Goal: Transaction & Acquisition: Purchase product/service

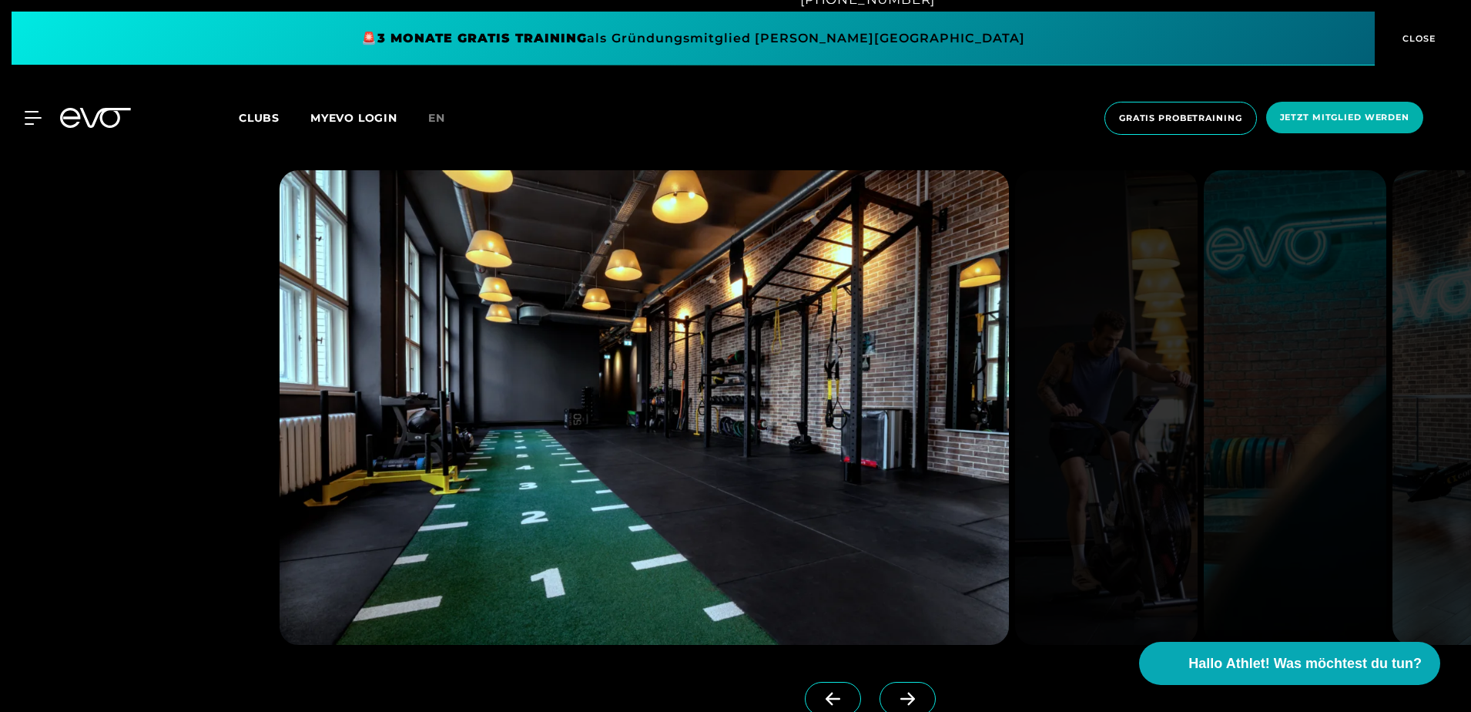
scroll to position [1541, 0]
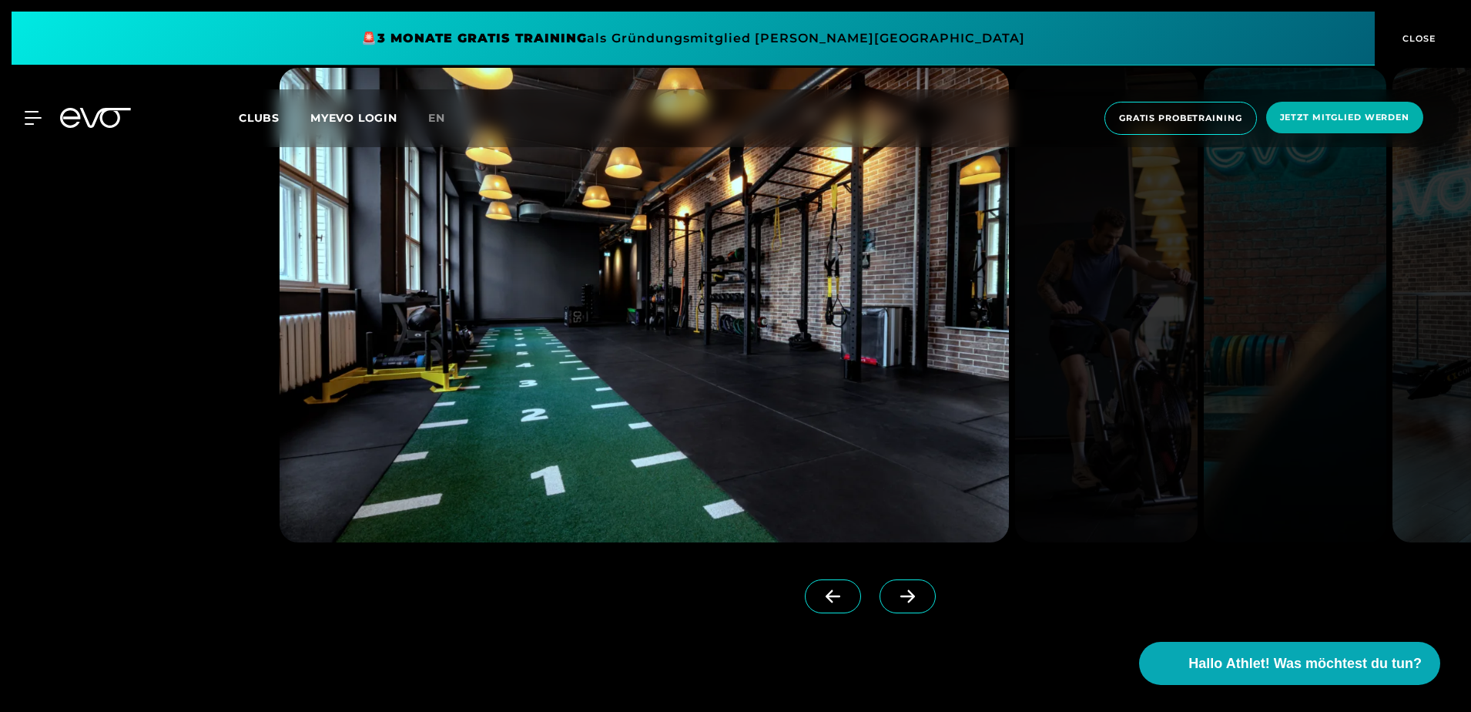
click at [894, 595] on icon at bounding box center [907, 596] width 27 height 14
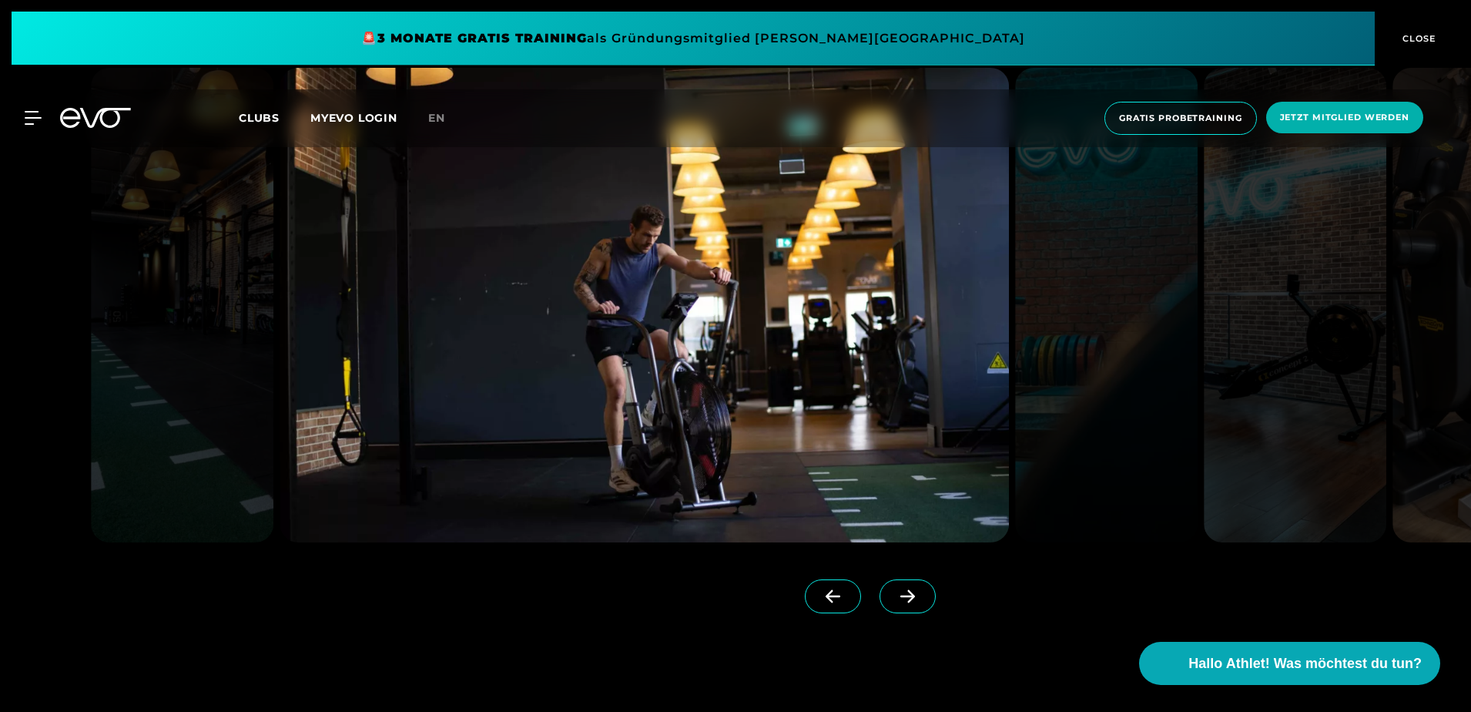
click at [894, 595] on icon at bounding box center [907, 596] width 27 height 14
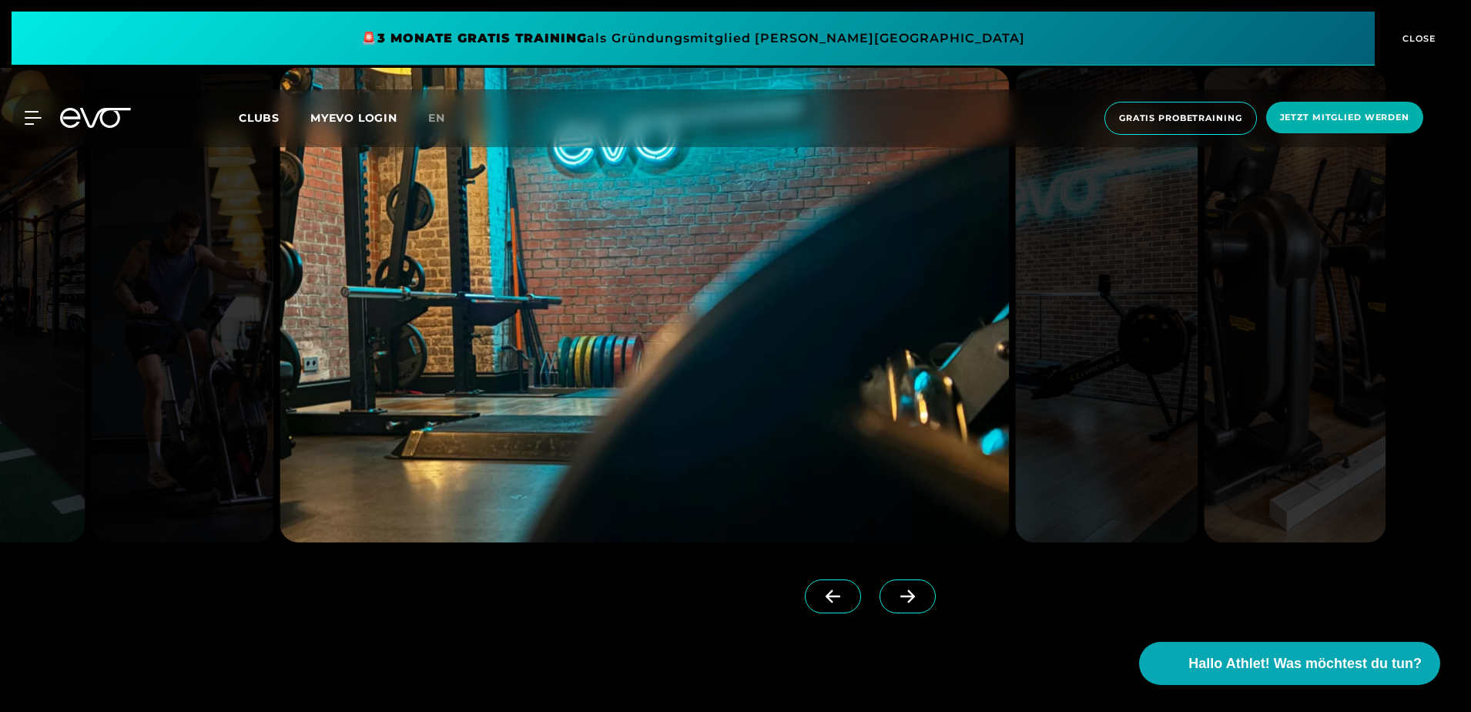
click at [894, 595] on icon at bounding box center [907, 596] width 27 height 14
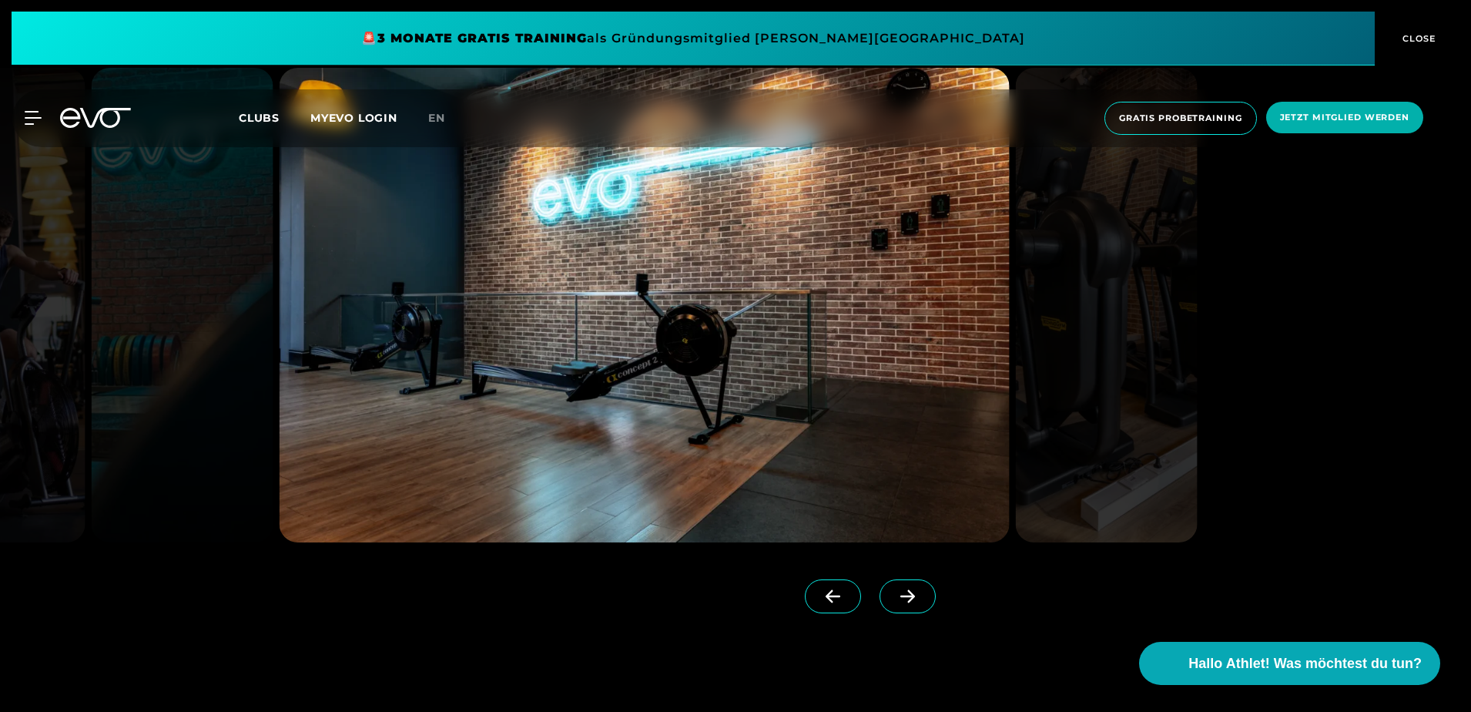
click at [894, 595] on icon at bounding box center [907, 596] width 27 height 14
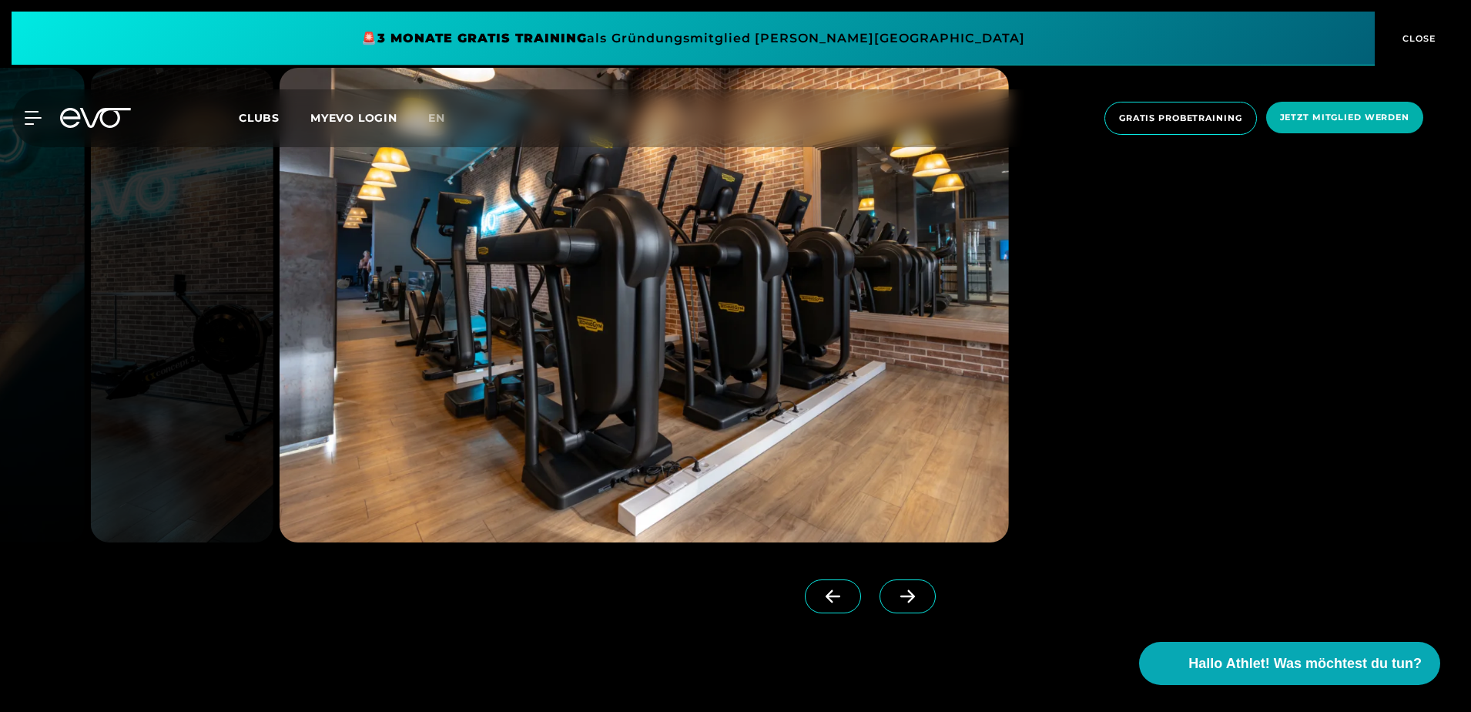
click at [894, 595] on icon at bounding box center [907, 596] width 27 height 14
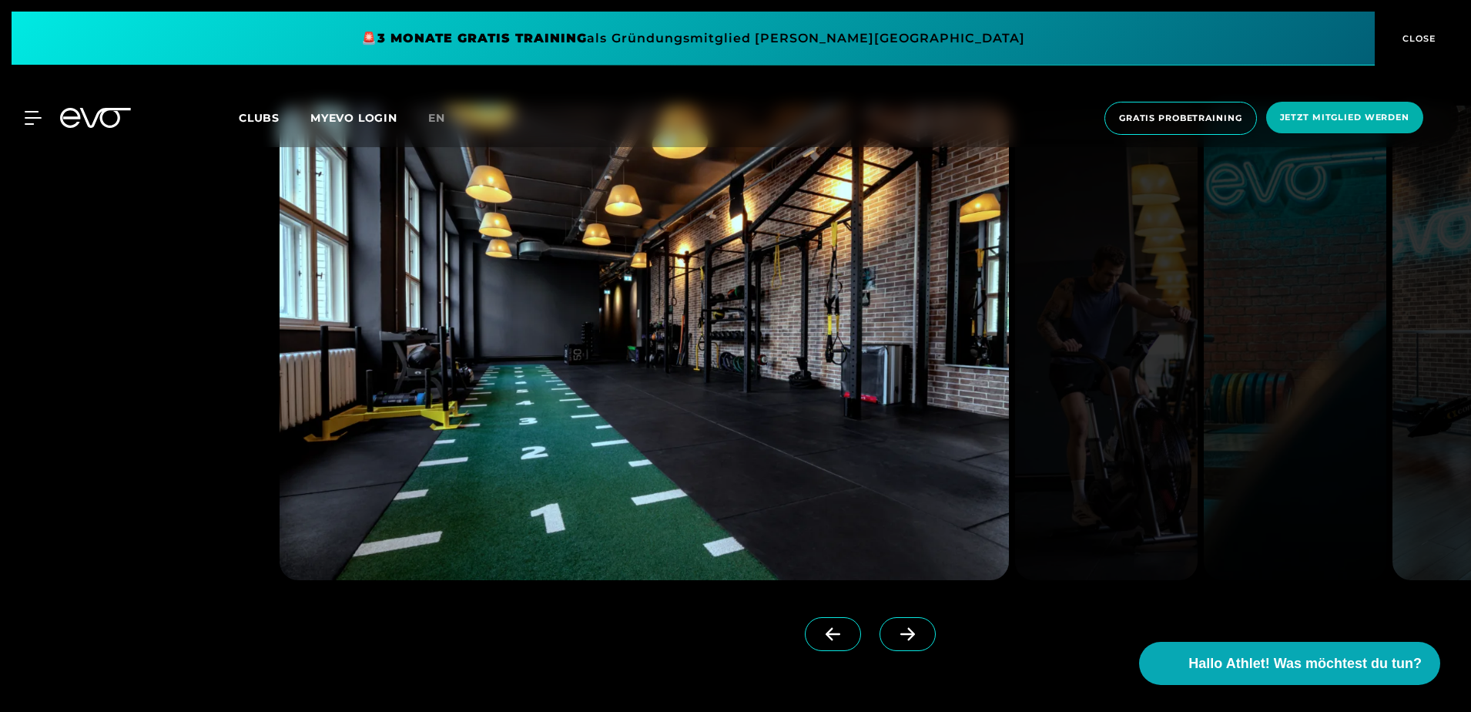
scroll to position [1387, 0]
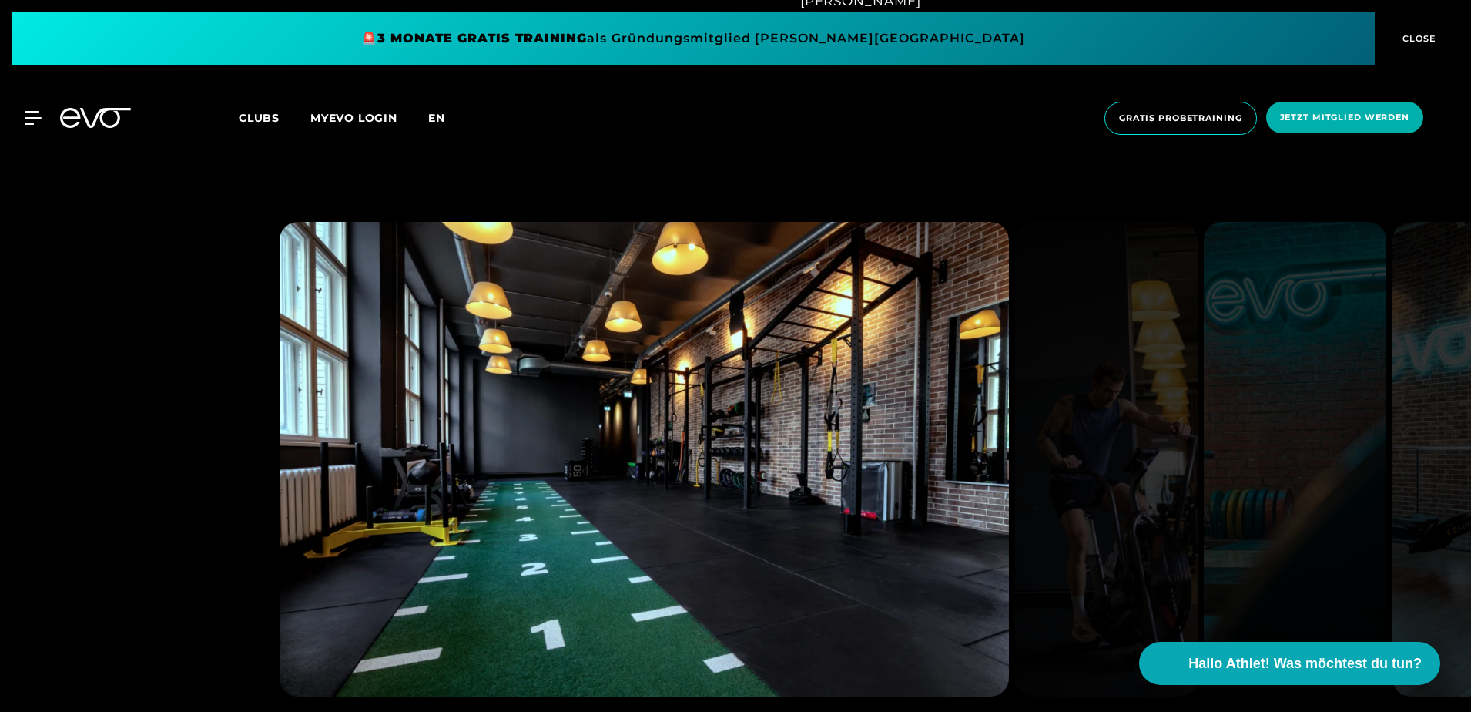
click at [437, 115] on span "en" at bounding box center [436, 118] width 17 height 14
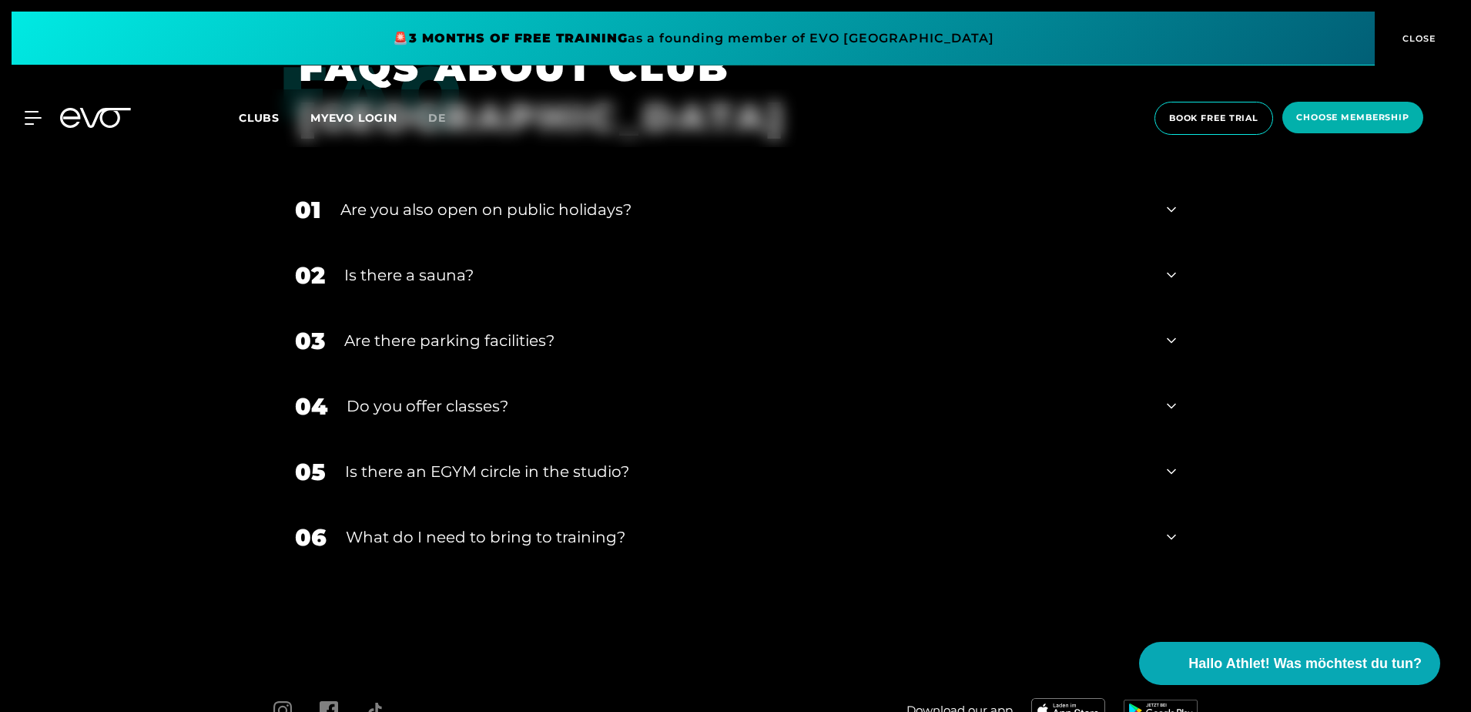
scroll to position [5793, 0]
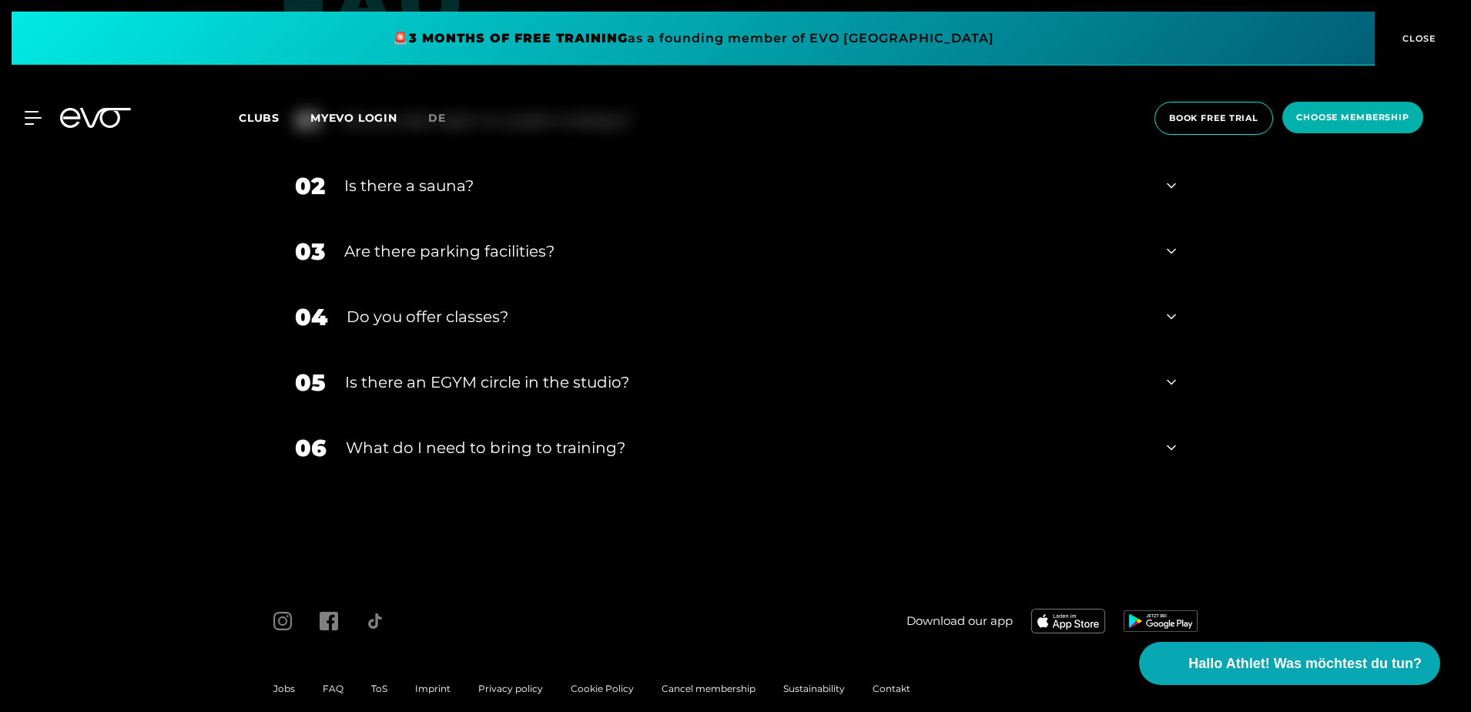
click at [475, 436] on div "What do I need to bring to training?" at bounding box center [747, 447] width 802 height 23
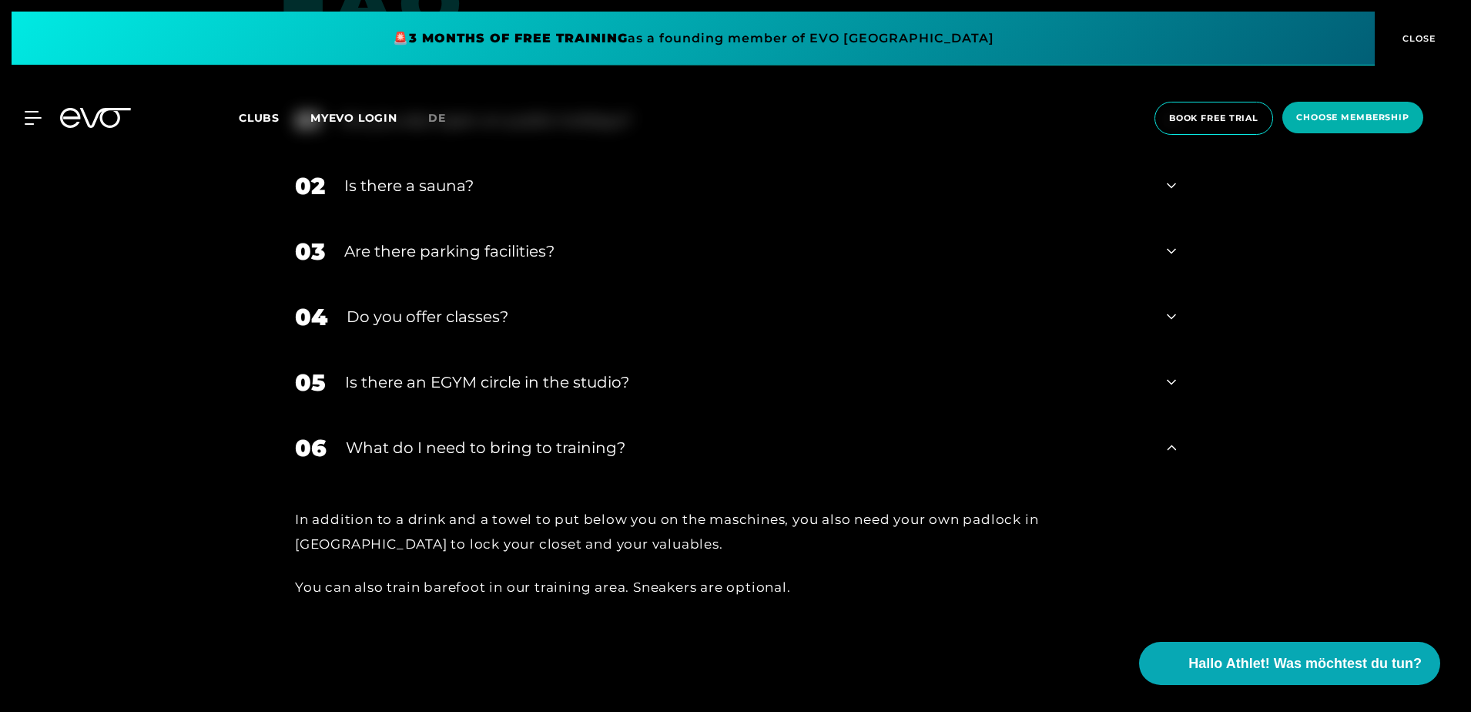
click at [475, 436] on div "What do I need to bring to training?" at bounding box center [747, 447] width 802 height 23
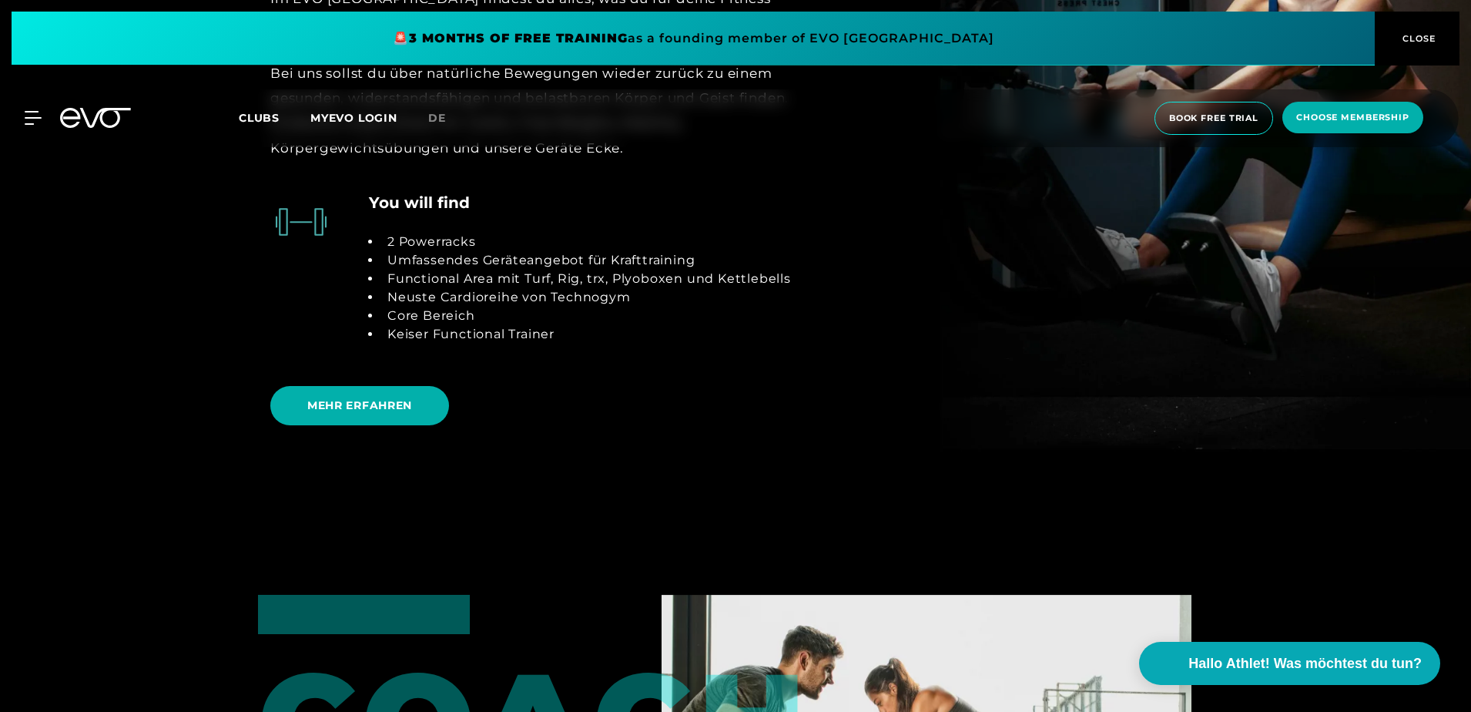
scroll to position [3328, 0]
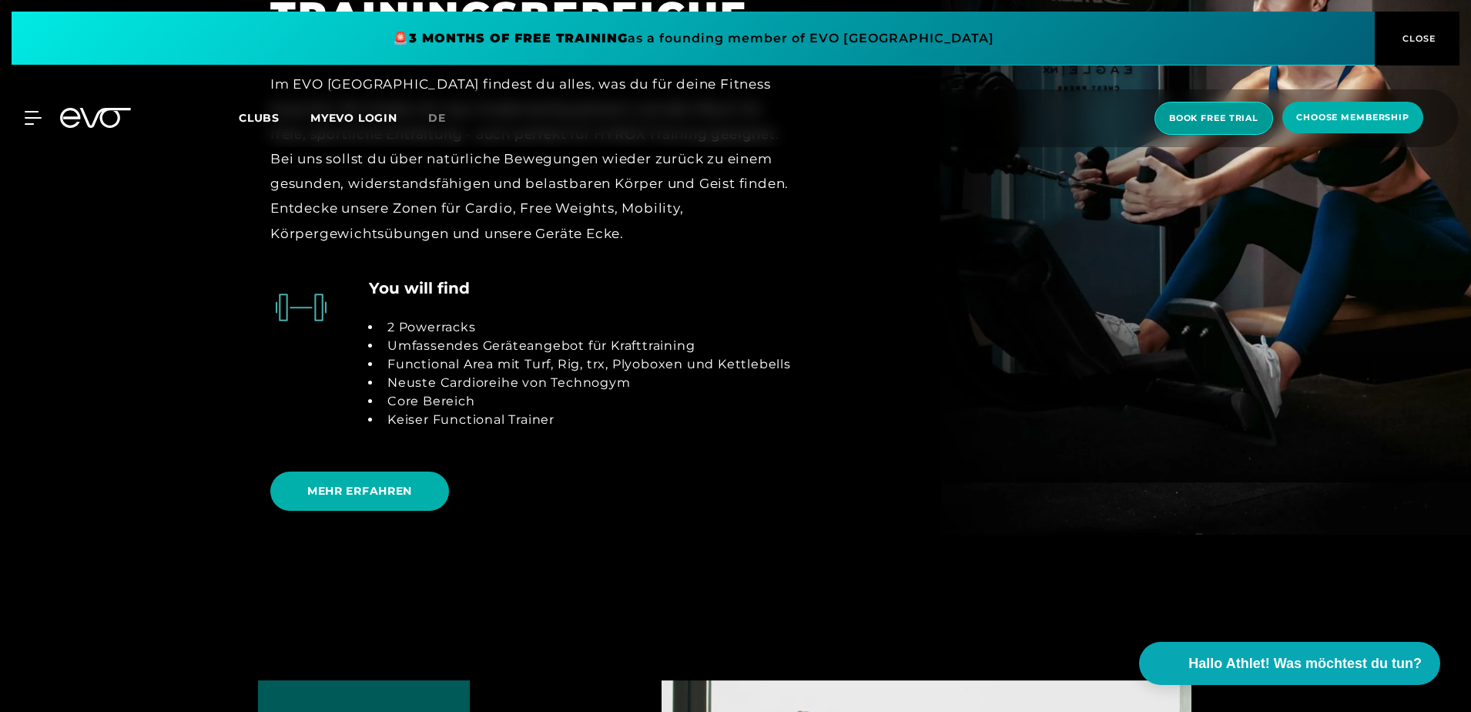
click at [1206, 122] on span "book free trial" at bounding box center [1213, 118] width 89 height 13
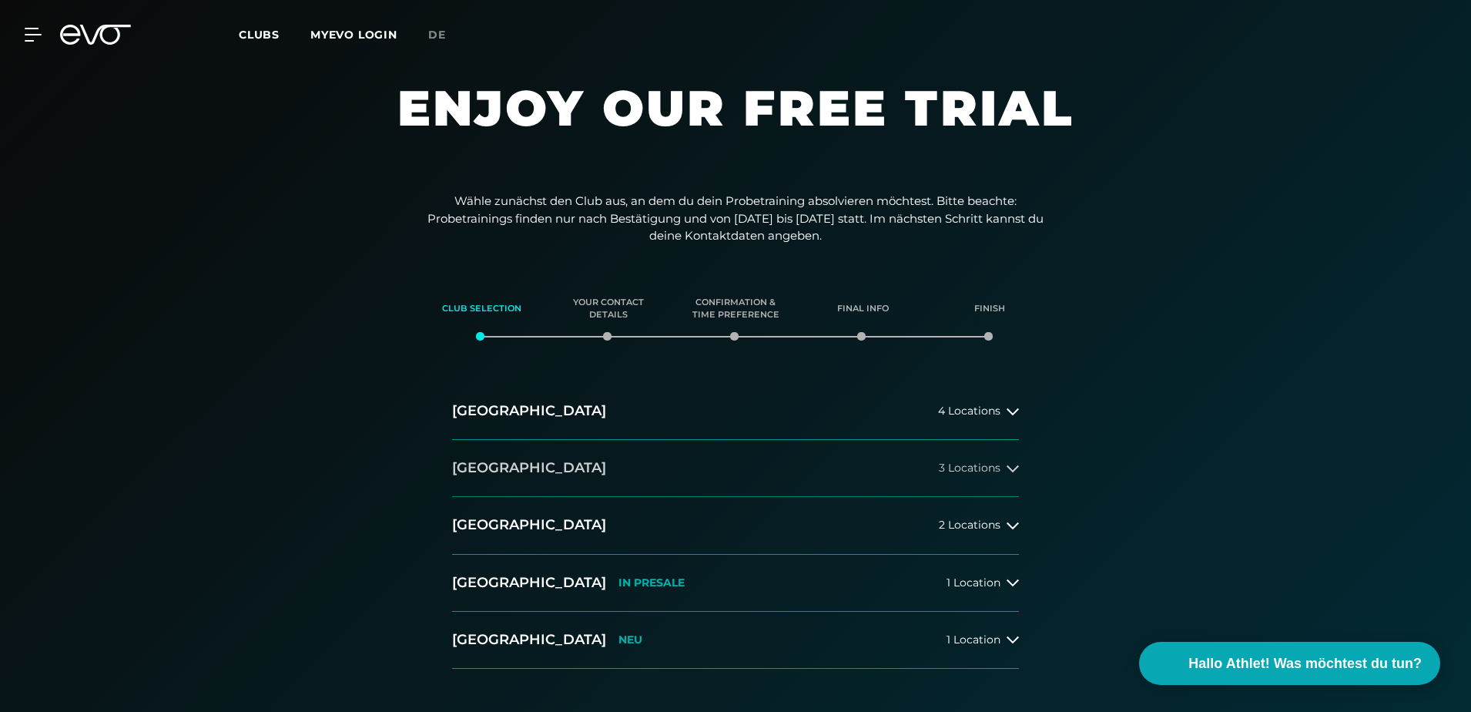
click at [593, 455] on button "[GEOGRAPHIC_DATA] 3 Locations" at bounding box center [735, 468] width 567 height 57
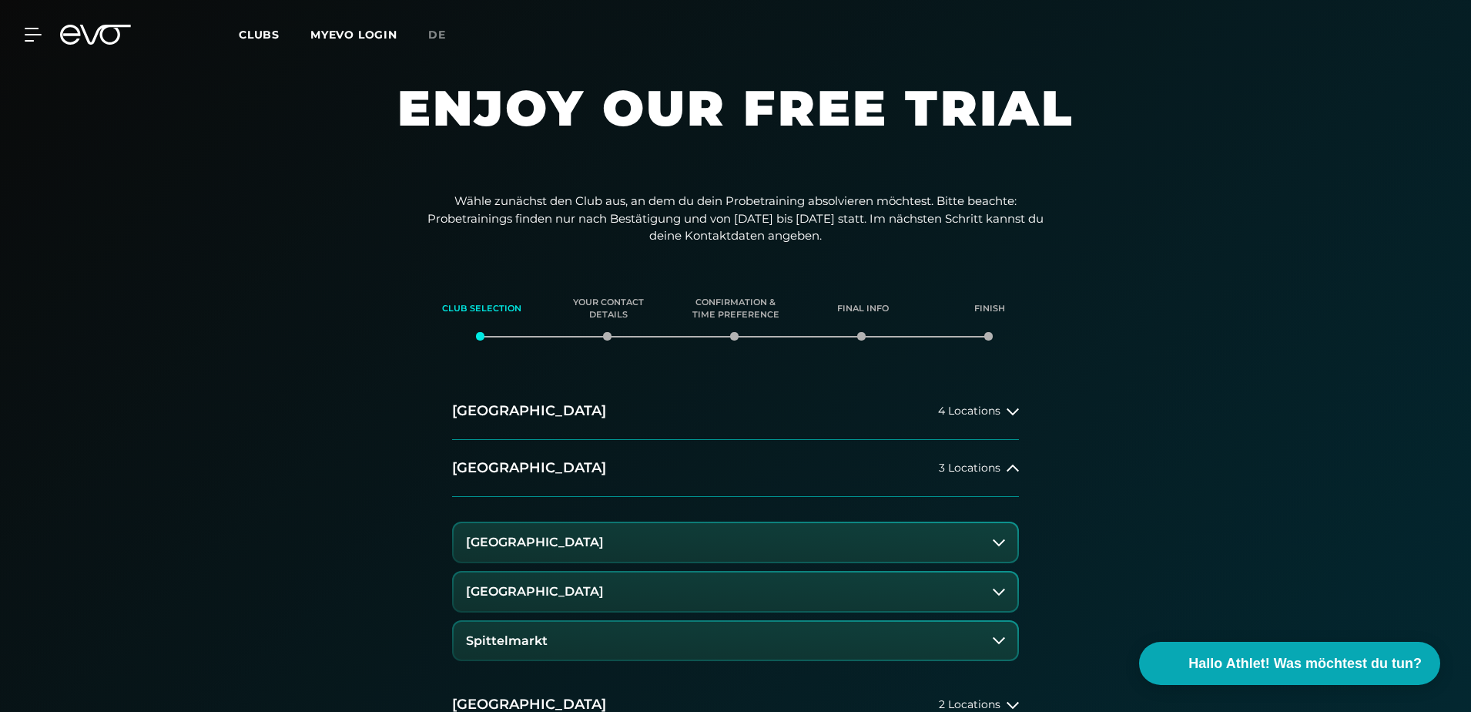
click at [635, 545] on button "[GEOGRAPHIC_DATA]" at bounding box center [736, 542] width 564 height 39
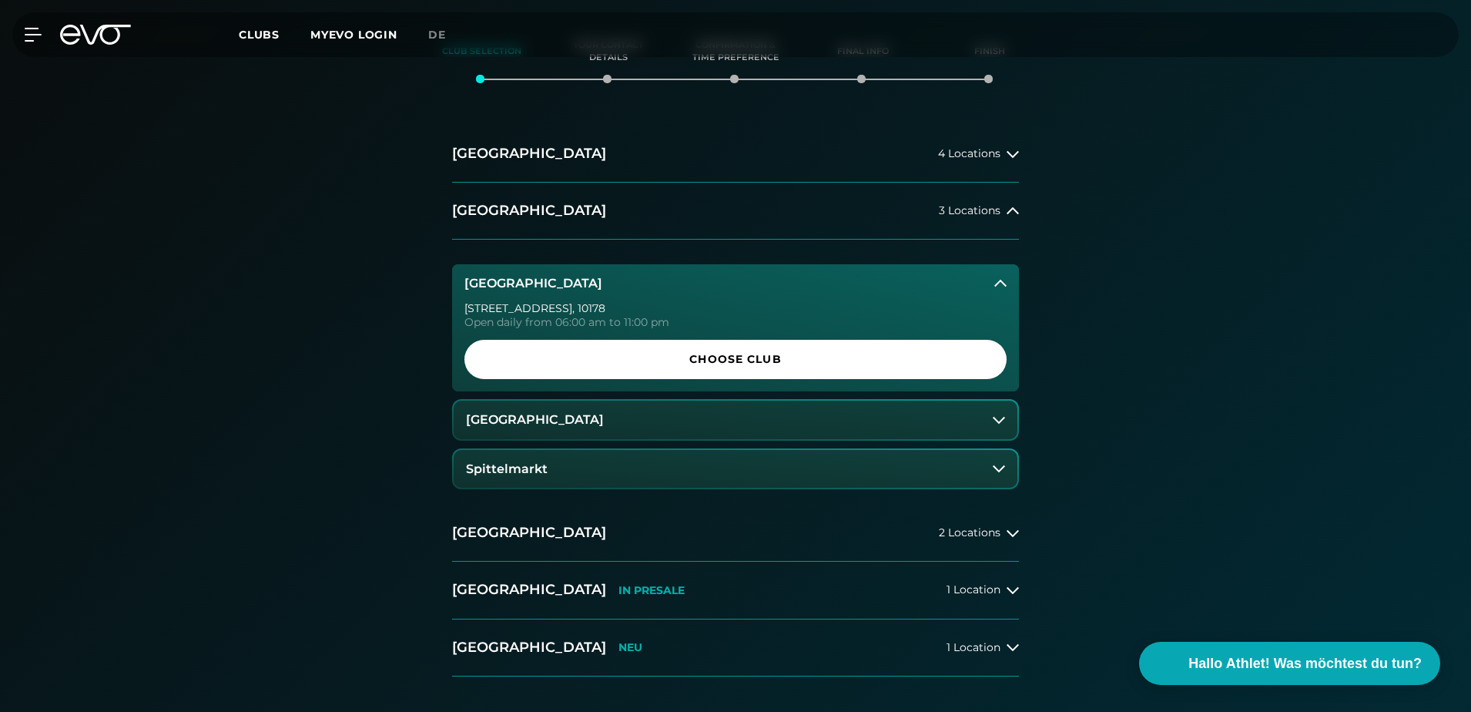
scroll to position [308, 0]
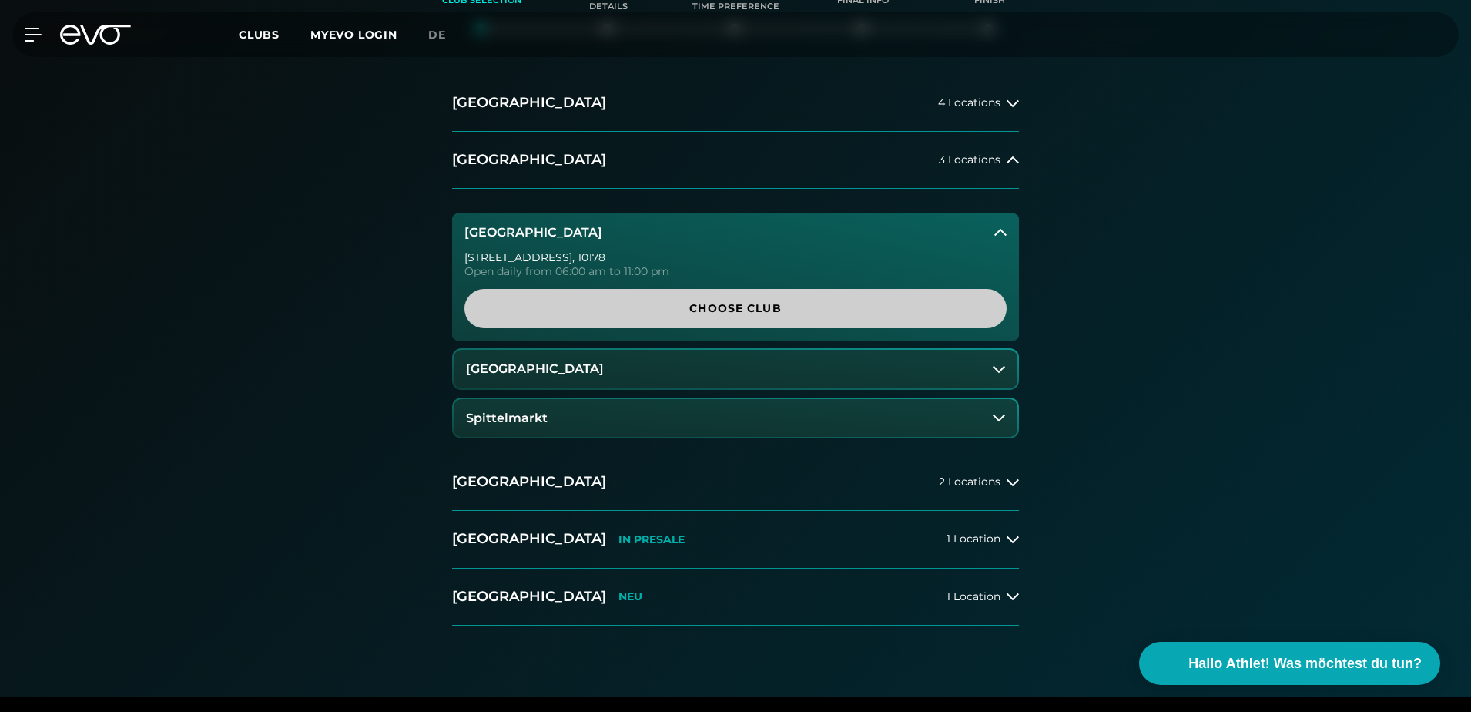
click at [693, 312] on span "Choose Club" at bounding box center [735, 308] width 468 height 16
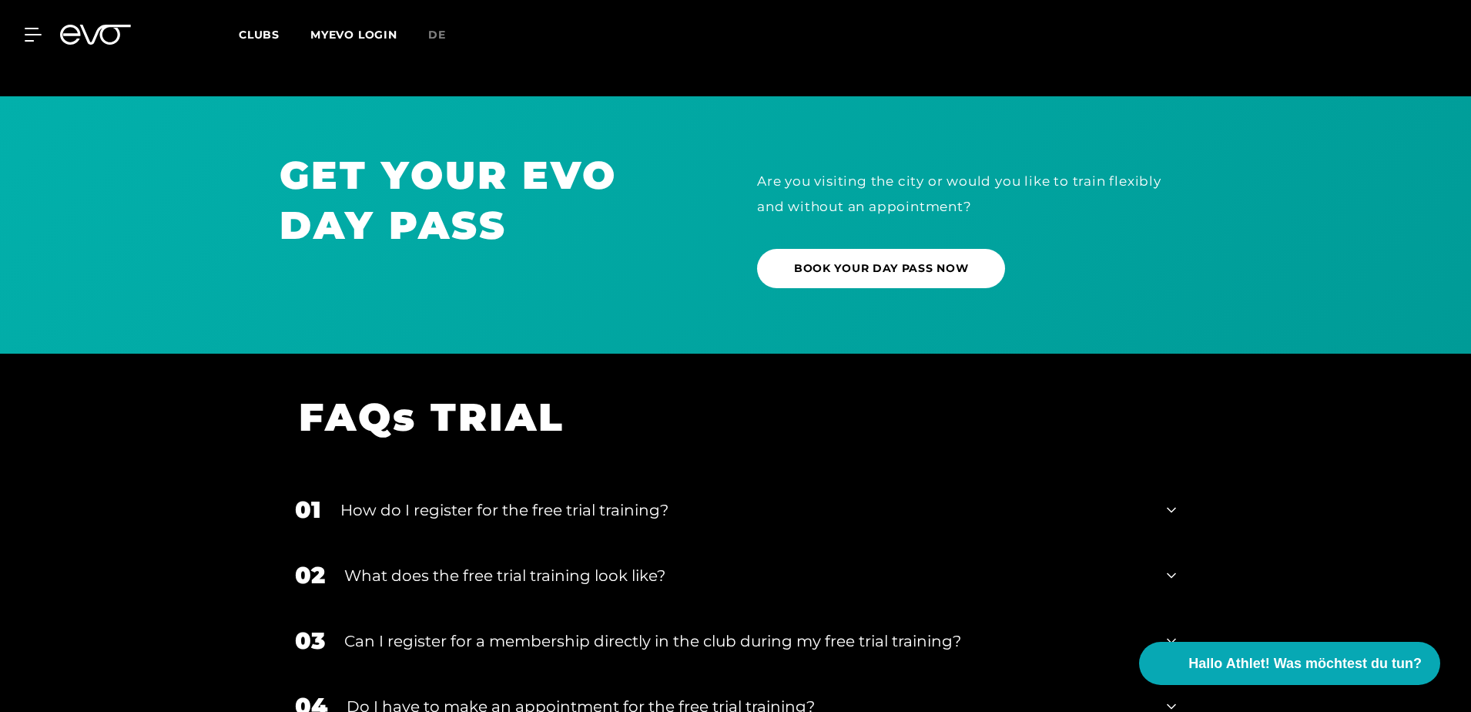
scroll to position [973, 0]
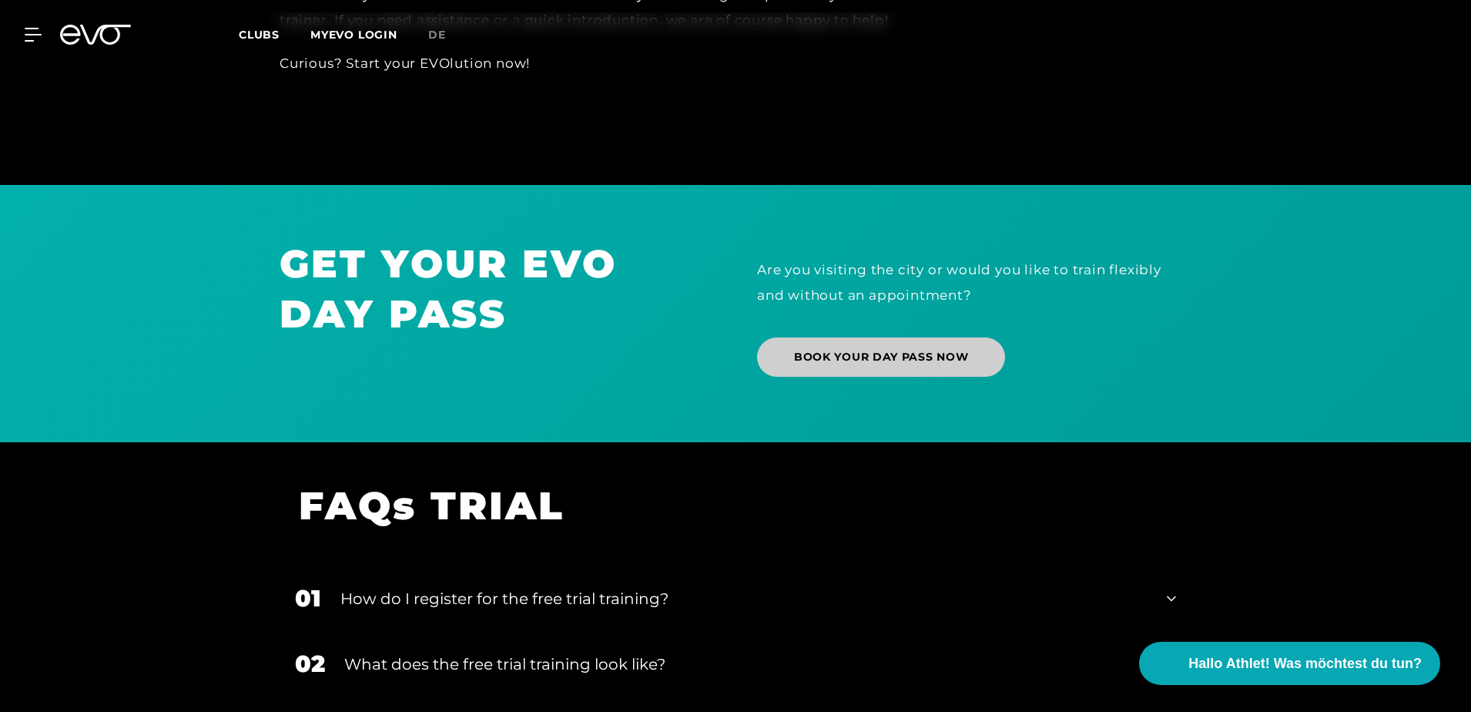
click at [831, 361] on span "BOOK YOUR DAY PASS NOW" at bounding box center [881, 357] width 174 height 16
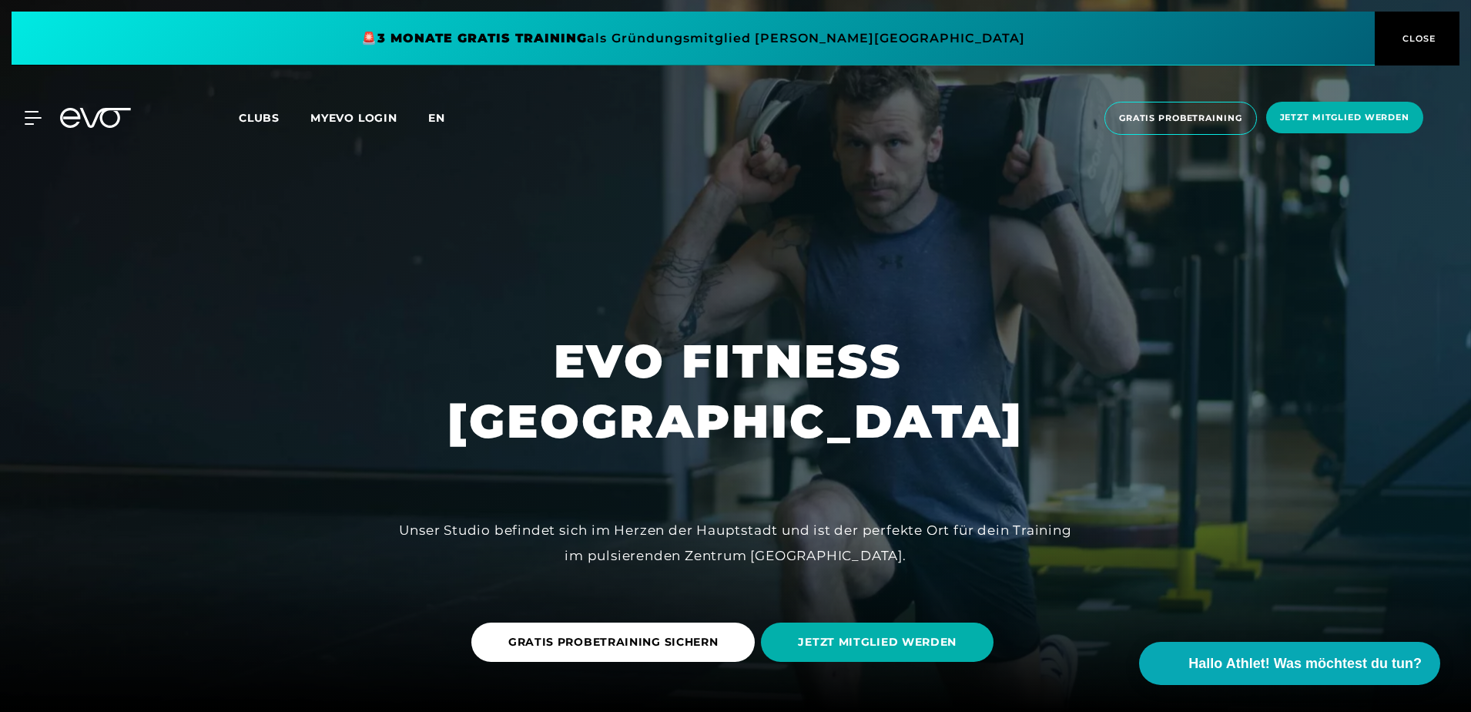
click at [438, 119] on span "en" at bounding box center [436, 118] width 17 height 14
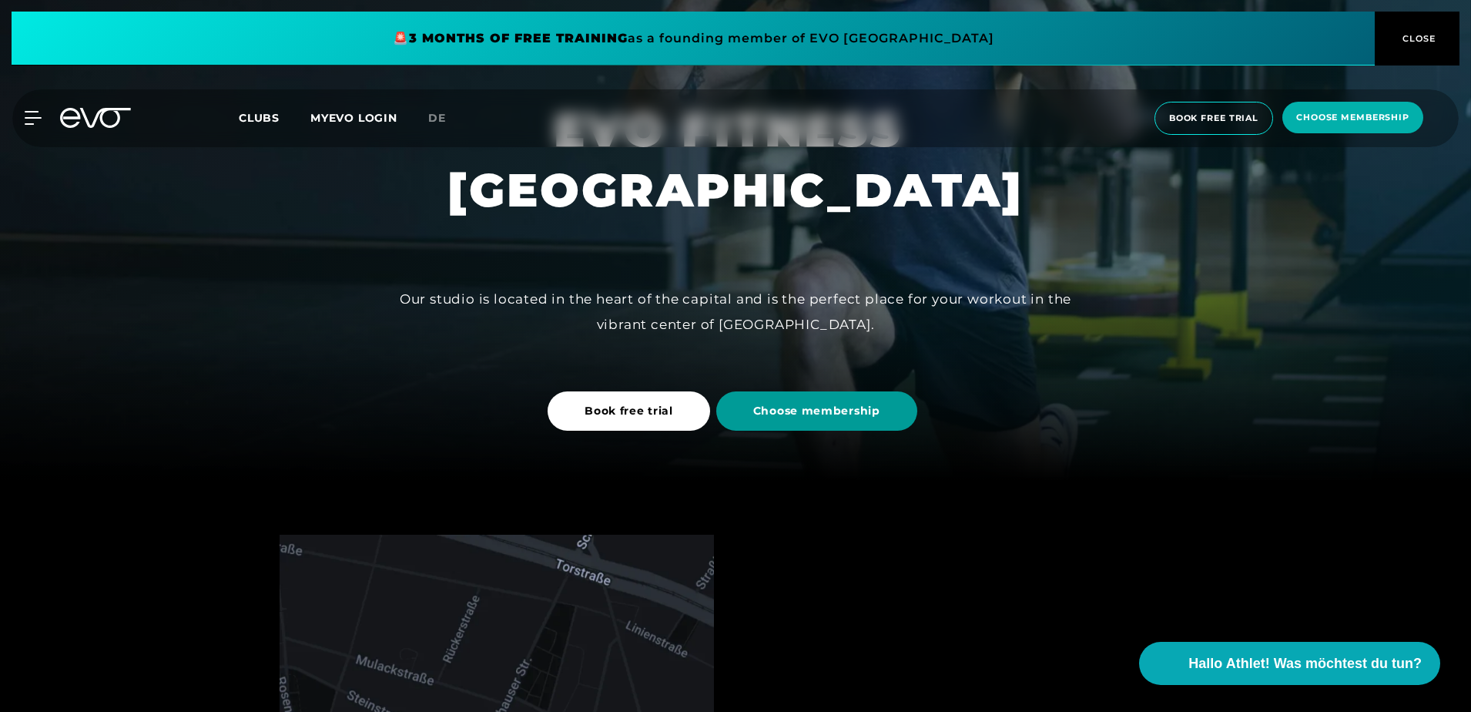
click at [760, 412] on span "Choose membership" at bounding box center [816, 411] width 127 height 16
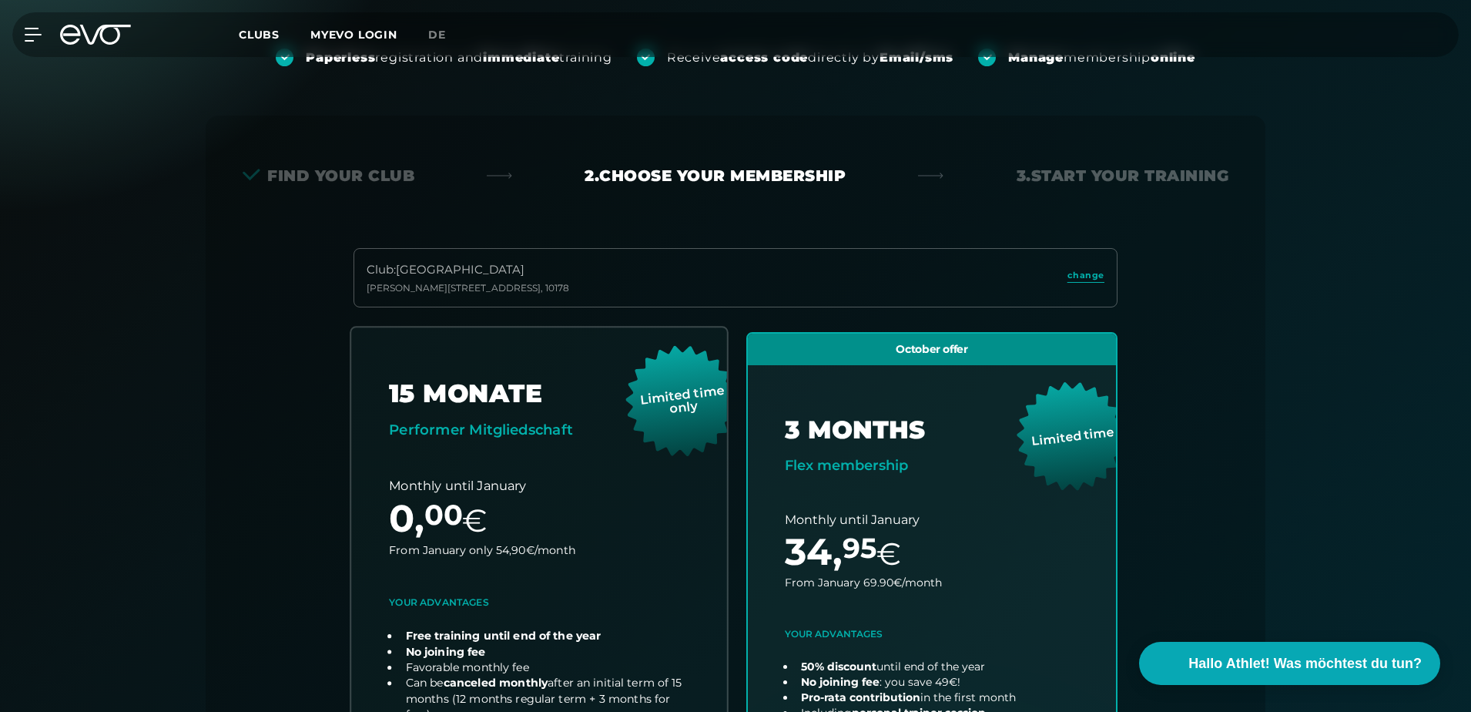
scroll to position [495, 0]
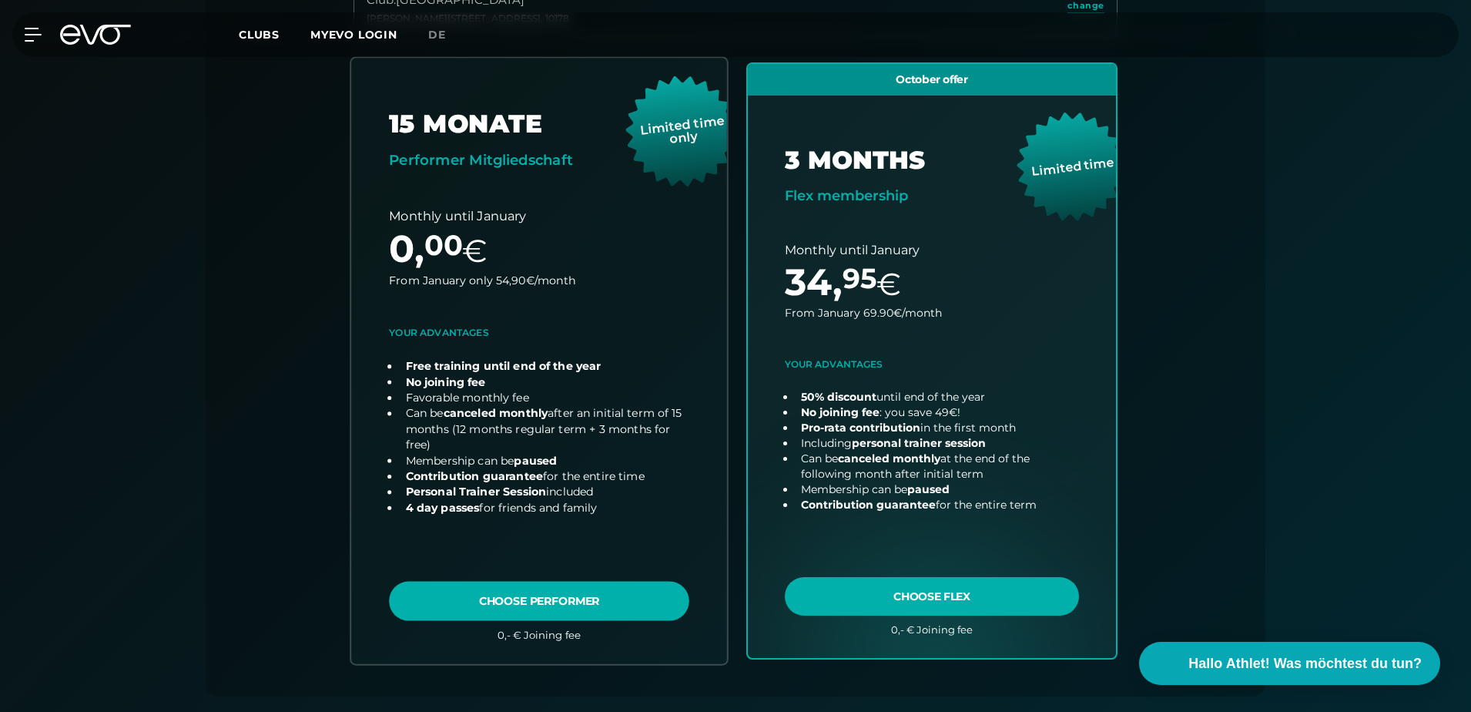
click at [462, 603] on link "choose plan" at bounding box center [539, 360] width 376 height 605
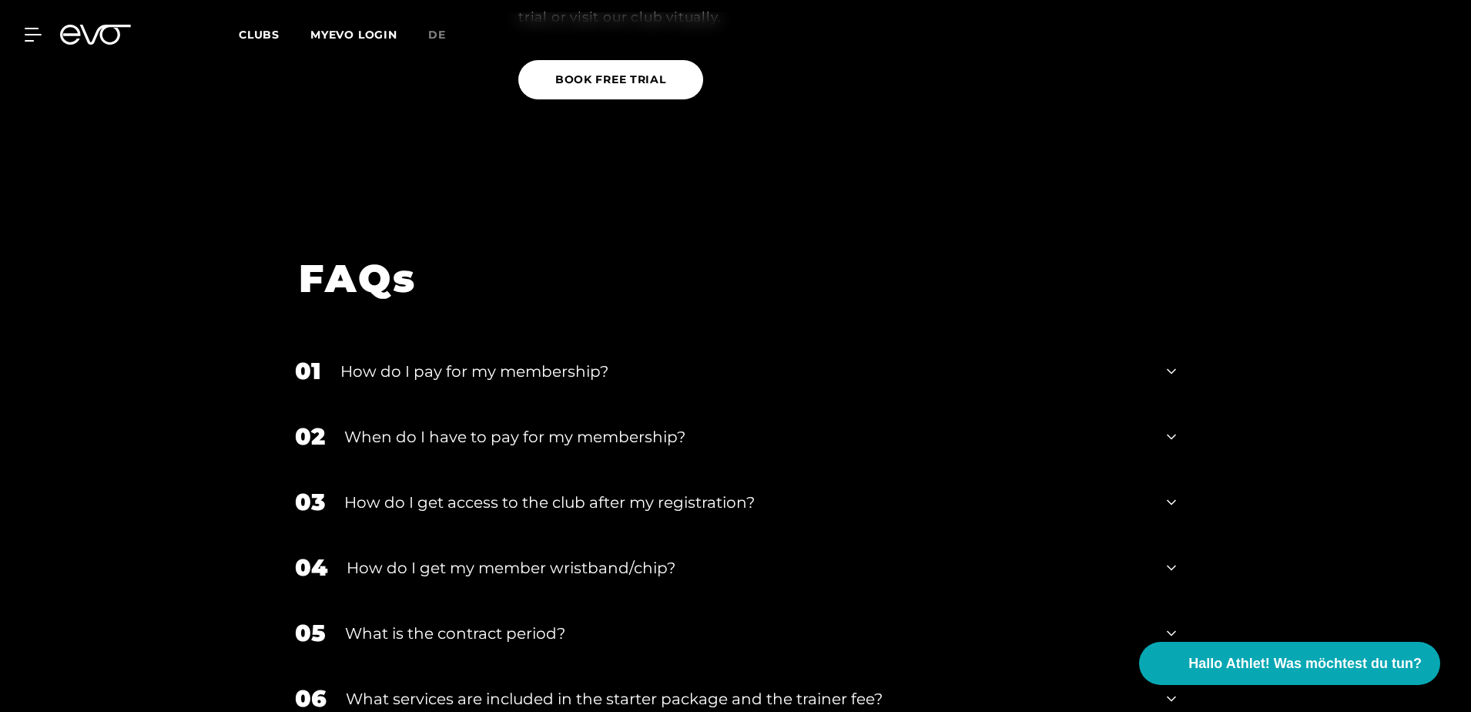
scroll to position [2542, 0]
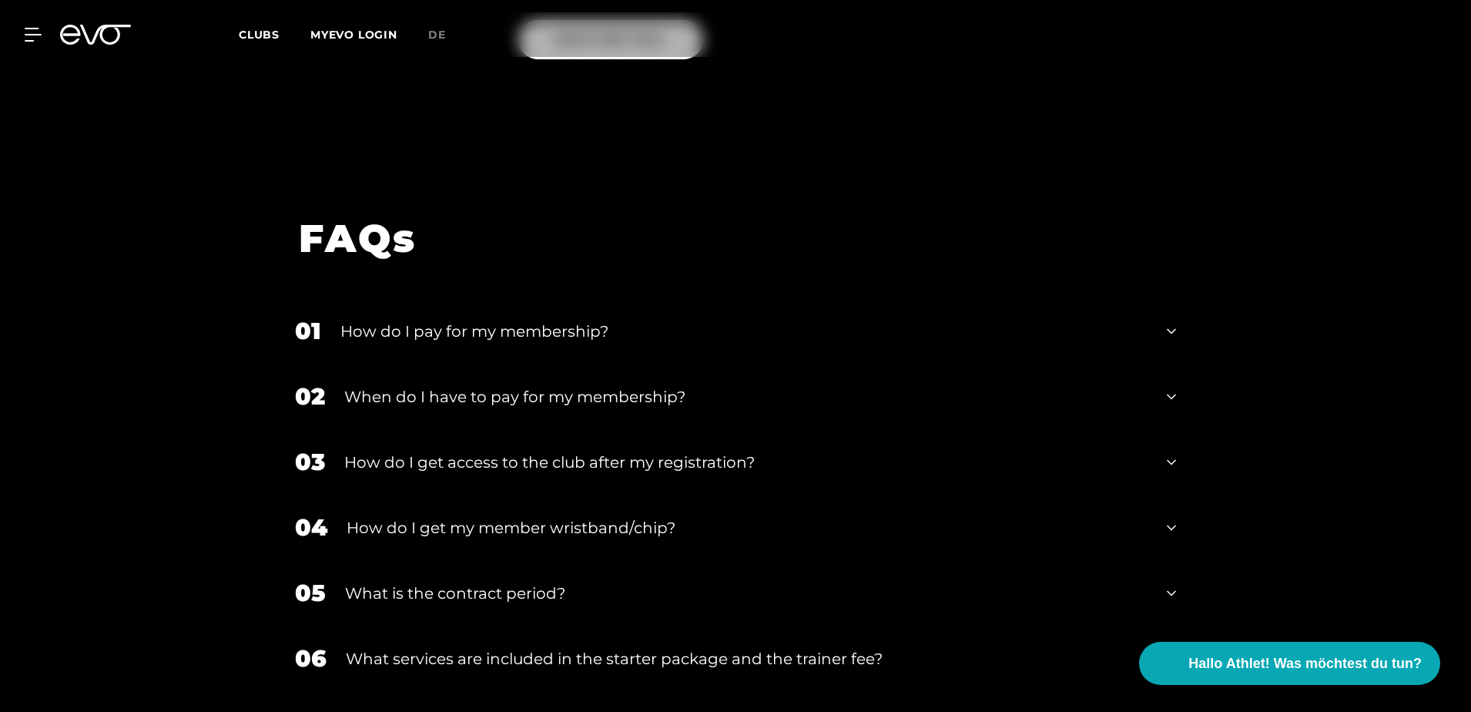
drag, startPoint x: 534, startPoint y: 295, endPoint x: 533, endPoint y: 303, distance: 7.7
click at [534, 364] on div "02 When do I have to pay for my membership?" at bounding box center [736, 396] width 912 height 65
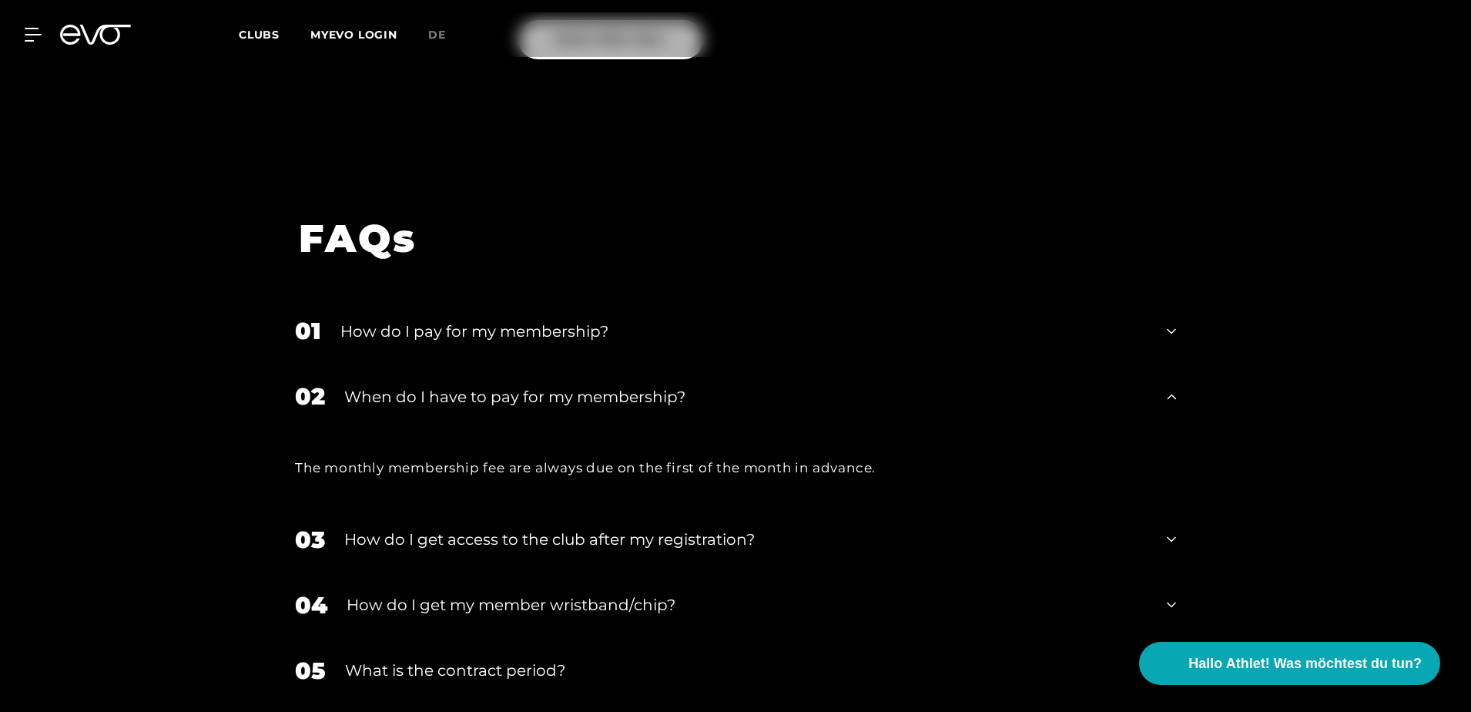
click at [526, 385] on div "When do I have to pay for my membership?" at bounding box center [745, 396] width 803 height 23
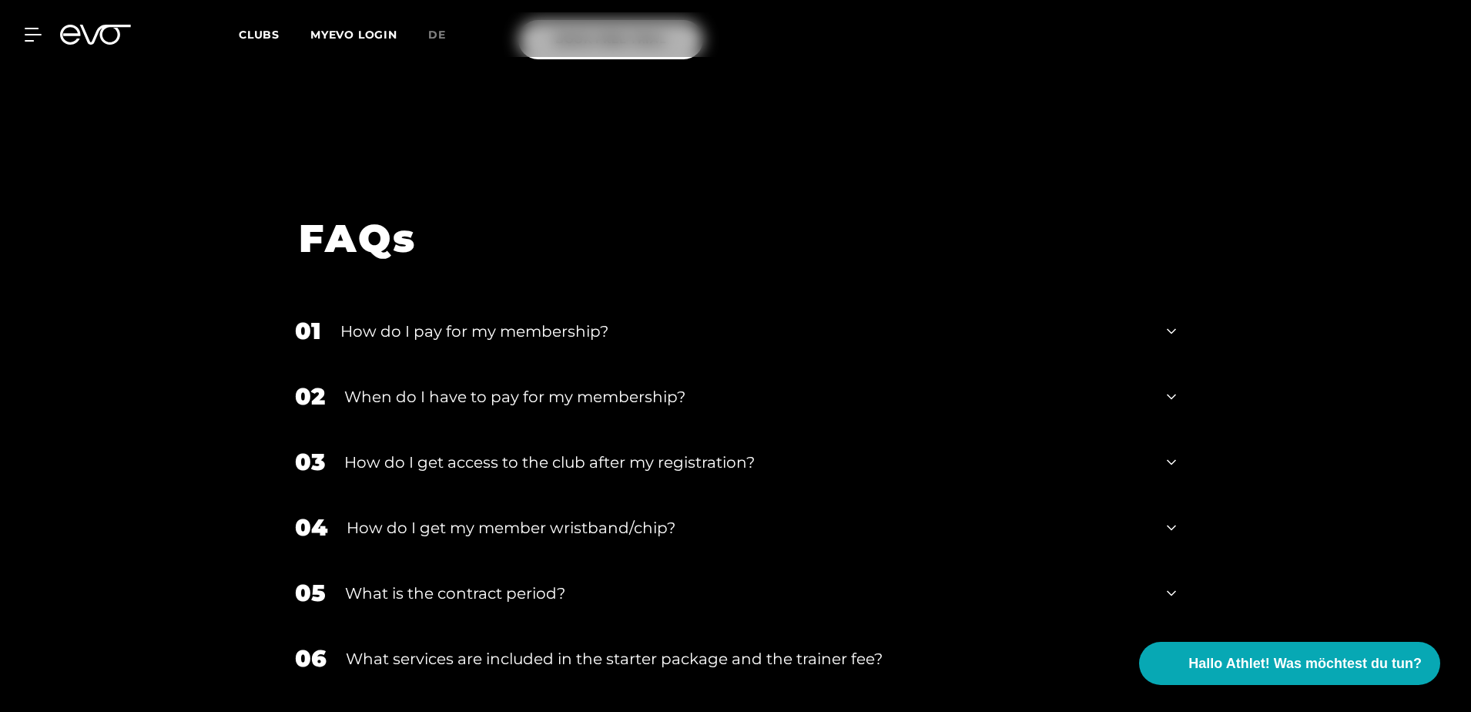
click at [512, 451] on div "How do I get access to the club after my registration?" at bounding box center [745, 462] width 803 height 23
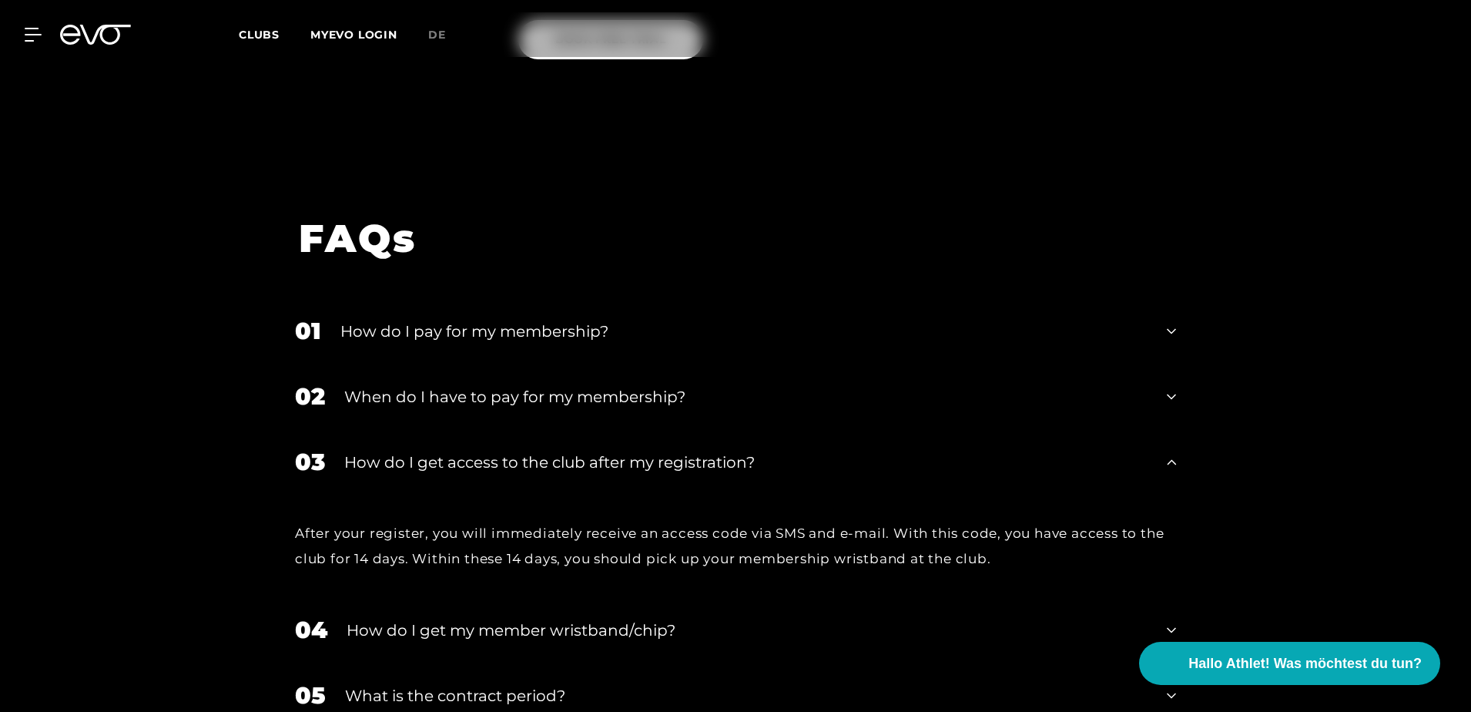
click at [589, 451] on div "How do I get access to the club after my registration?" at bounding box center [745, 462] width 803 height 23
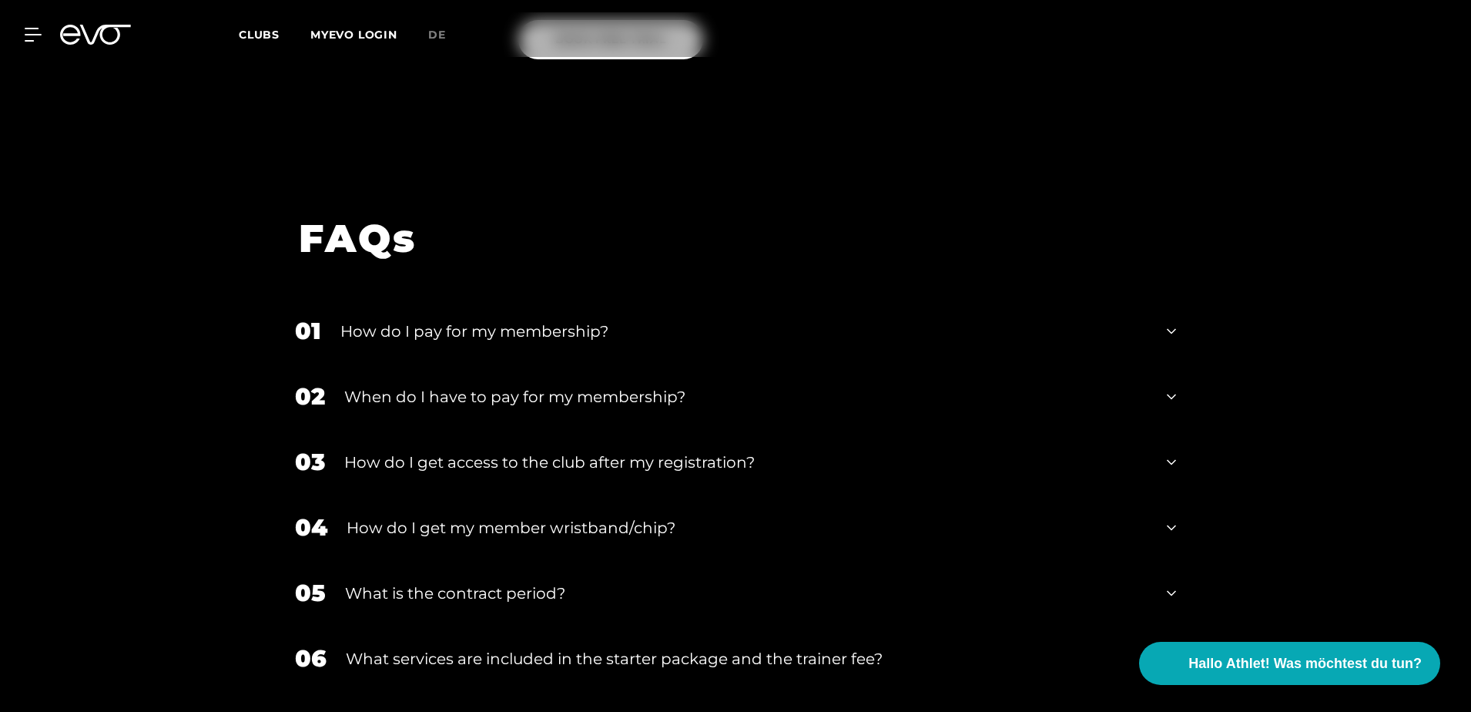
scroll to position [2619, 0]
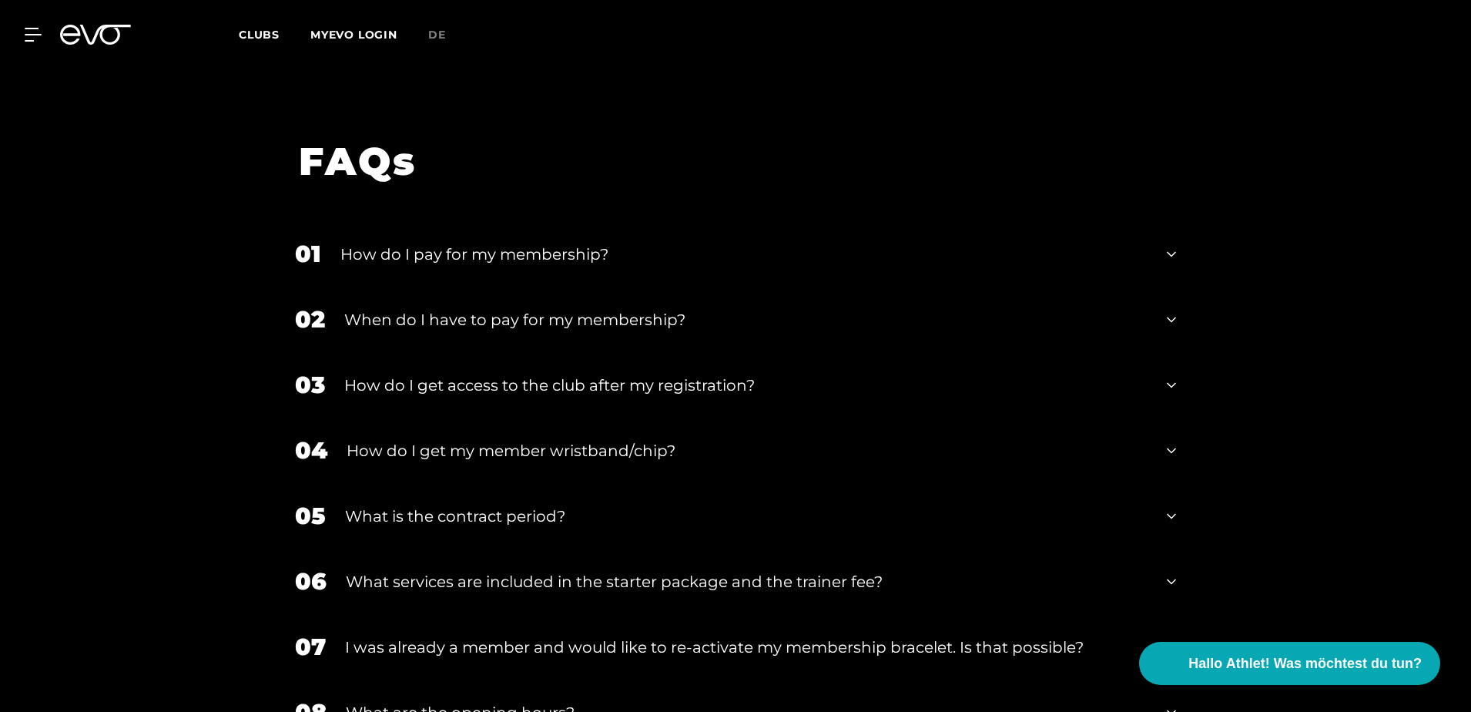
click at [520, 505] on div "What is the contract period?" at bounding box center [746, 516] width 803 height 23
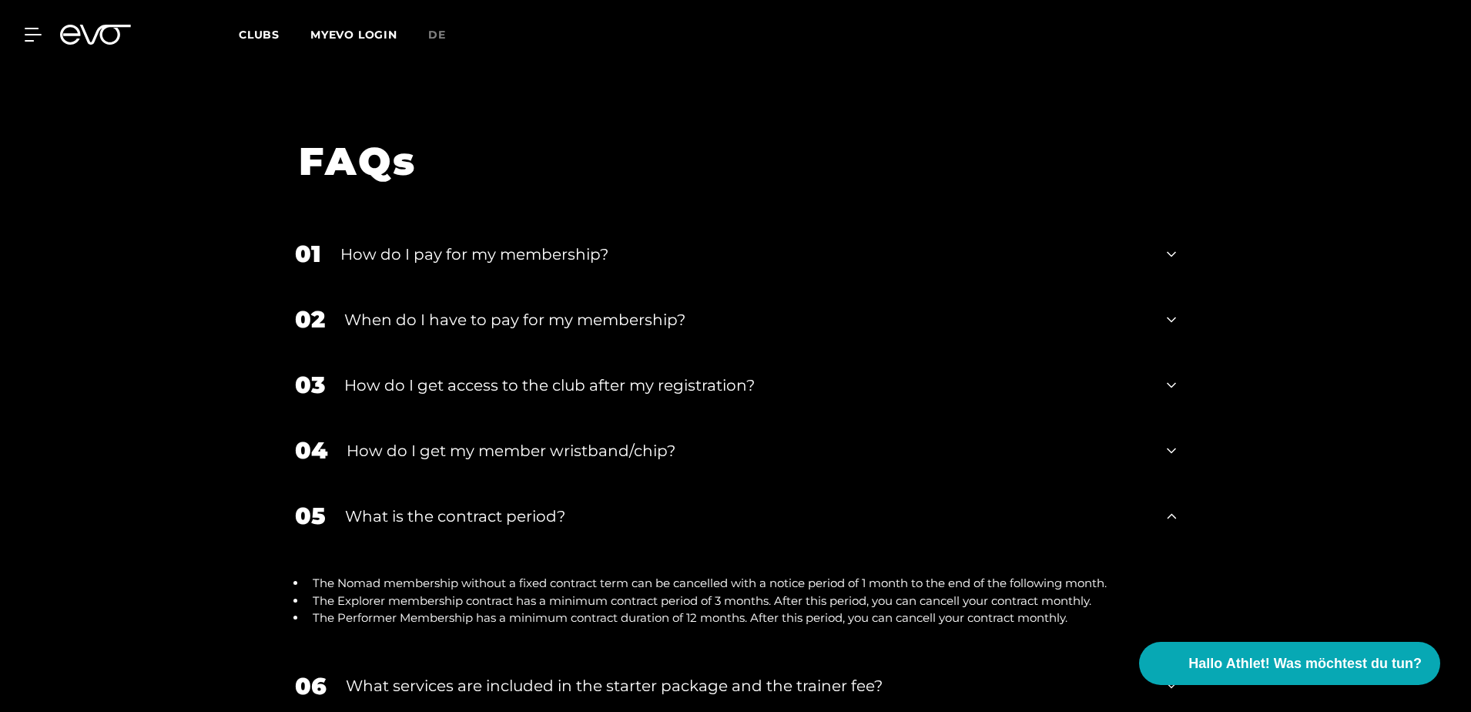
click at [503, 483] on div "05 What is the contract period?" at bounding box center [736, 515] width 912 height 65
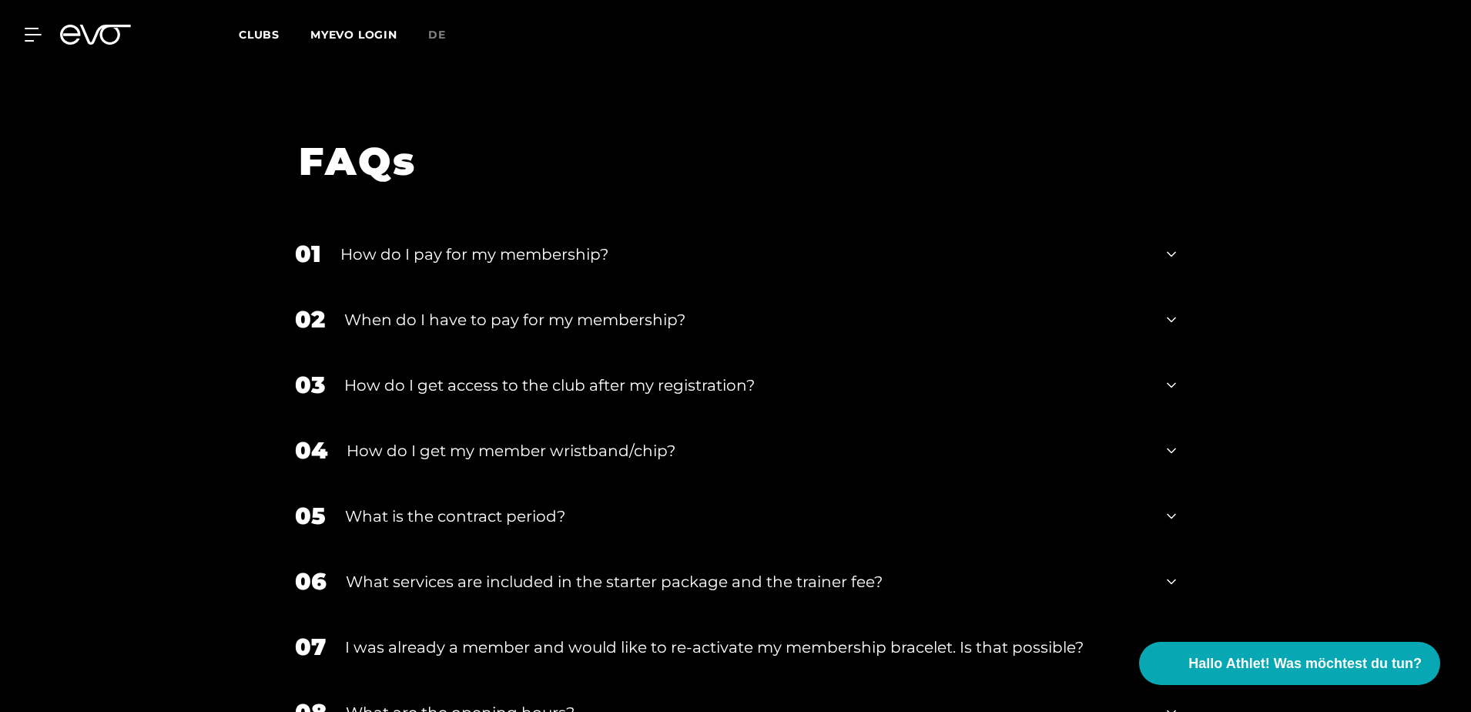
click at [487, 570] on div "What services are included in the starter package and the trainer fee?" at bounding box center [747, 581] width 802 height 23
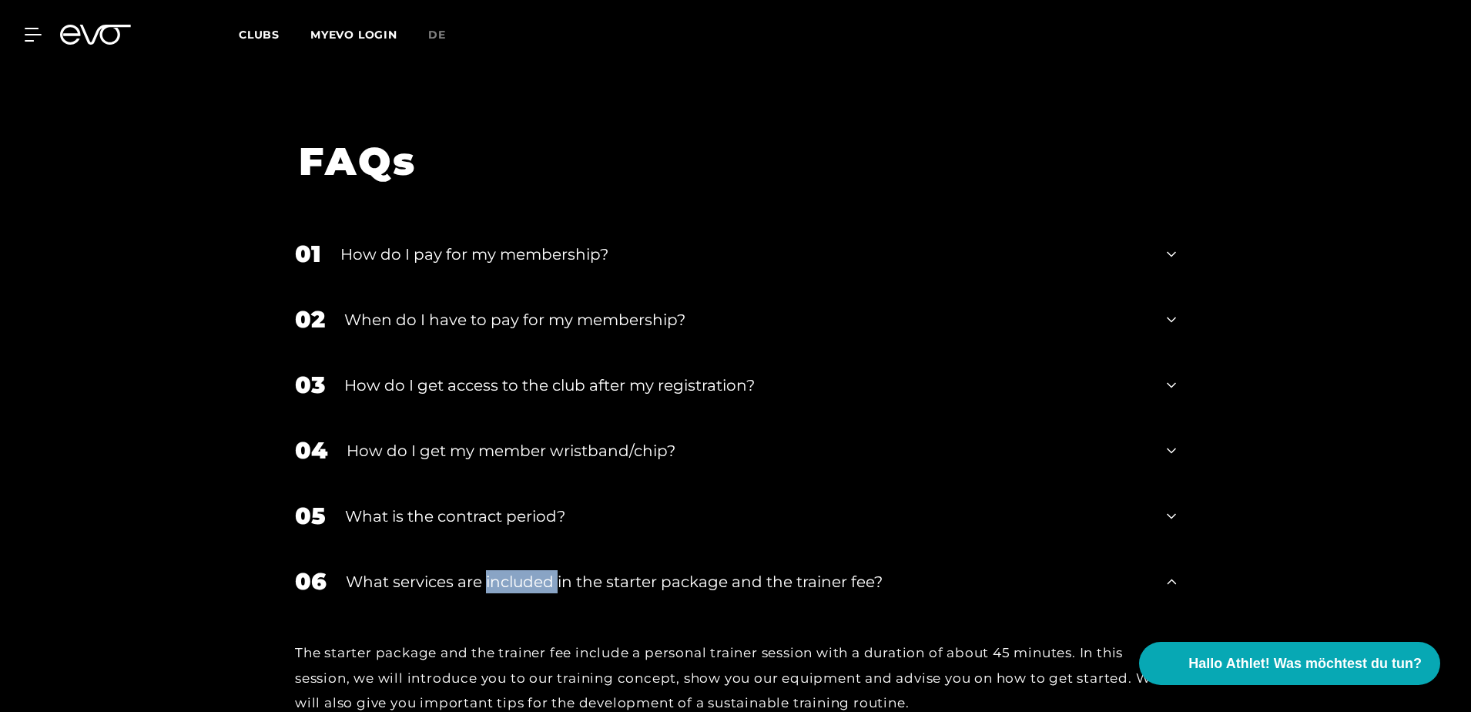
click at [487, 570] on div "What services are included in the starter package and the trainer fee?" at bounding box center [747, 581] width 802 height 23
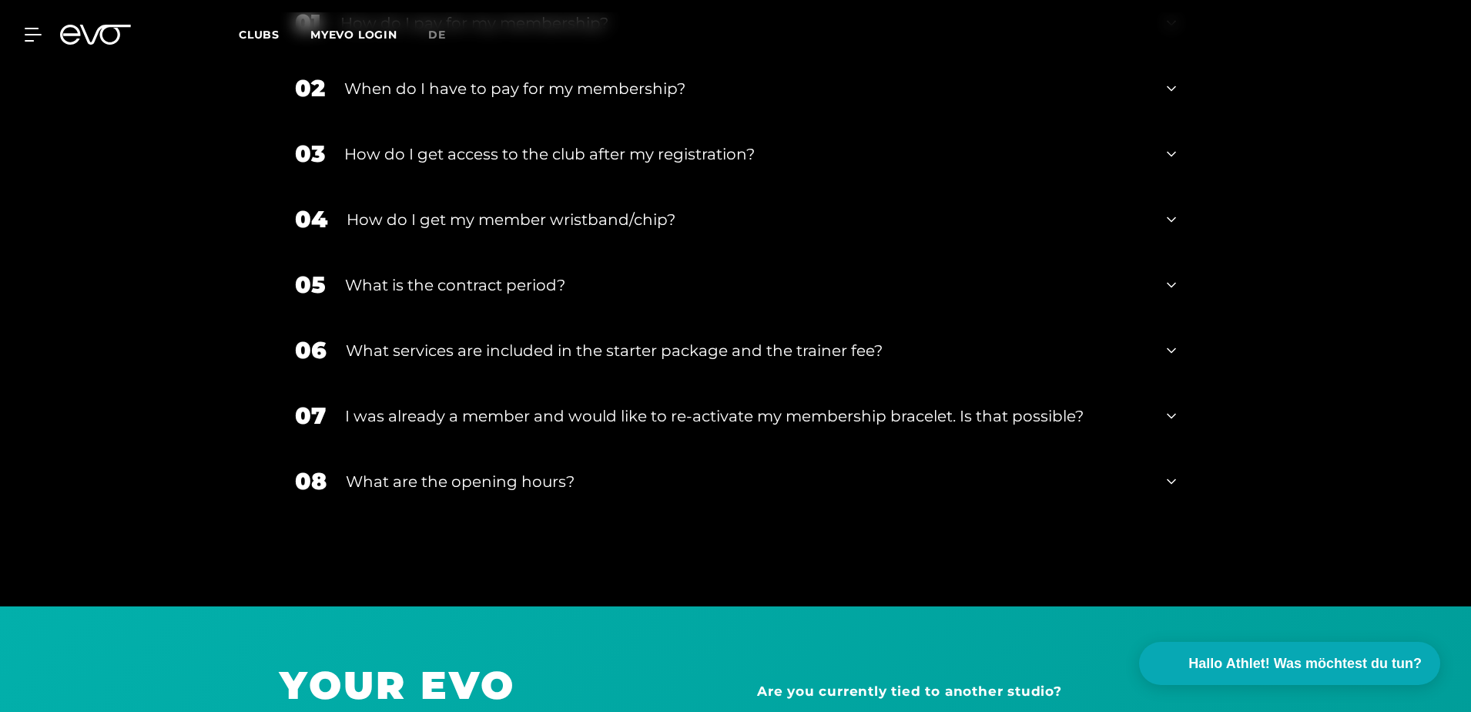
click at [223, 522] on div "FAQs 01 How do I pay for my membership? 02 When do I have to pay for my members…" at bounding box center [735, 237] width 1471 height 740
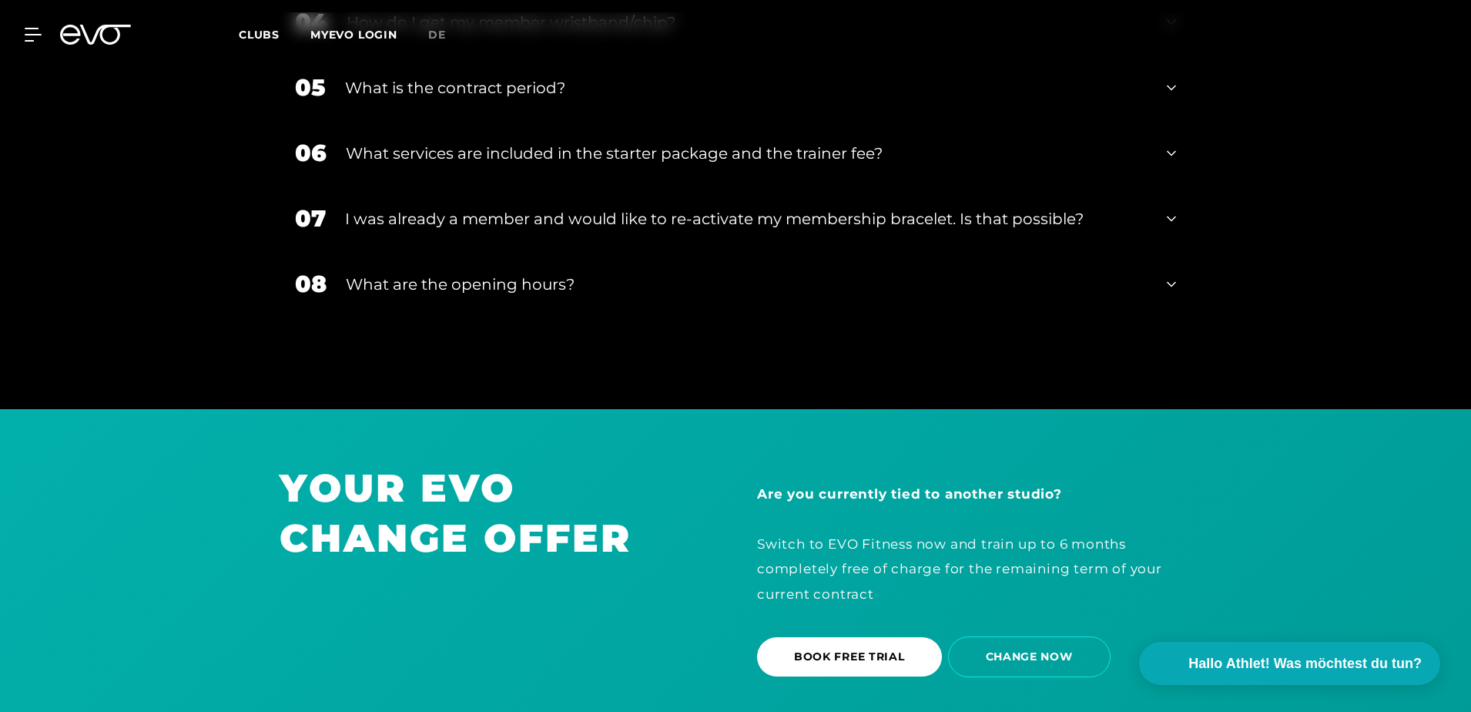
scroll to position [2927, 0]
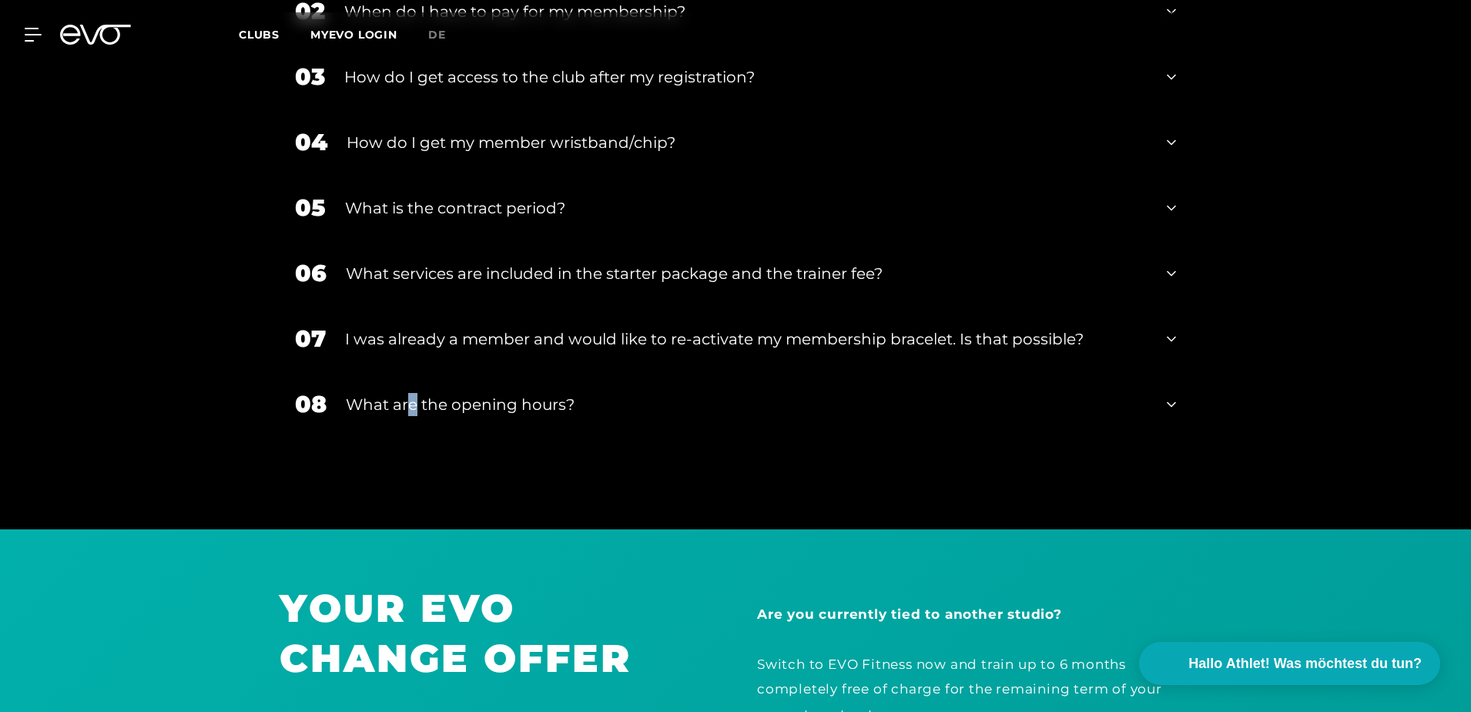
click at [411, 393] on div "What are the opening hours?" at bounding box center [747, 404] width 802 height 23
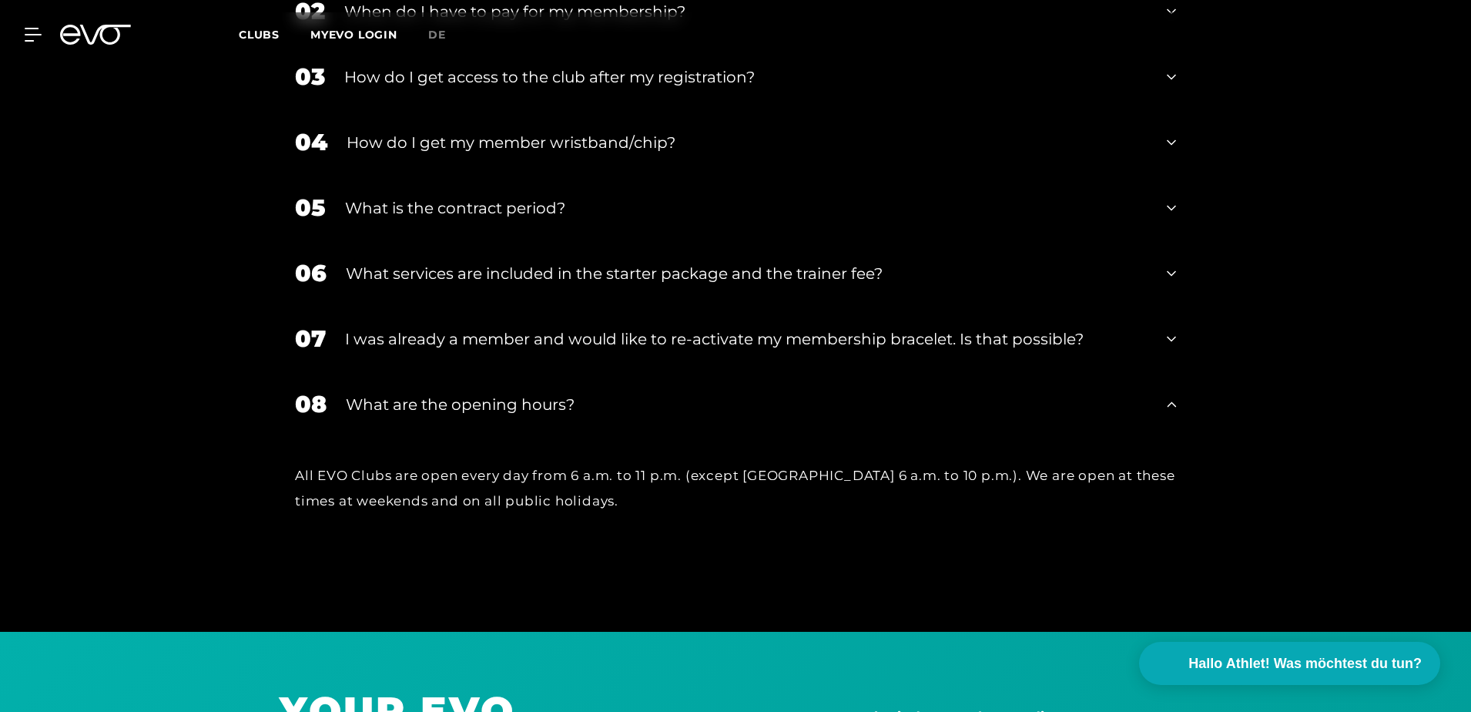
drag, startPoint x: 411, startPoint y: 324, endPoint x: 377, endPoint y: 332, distance: 34.9
click at [377, 393] on div "What are the opening hours?" at bounding box center [747, 404] width 802 height 23
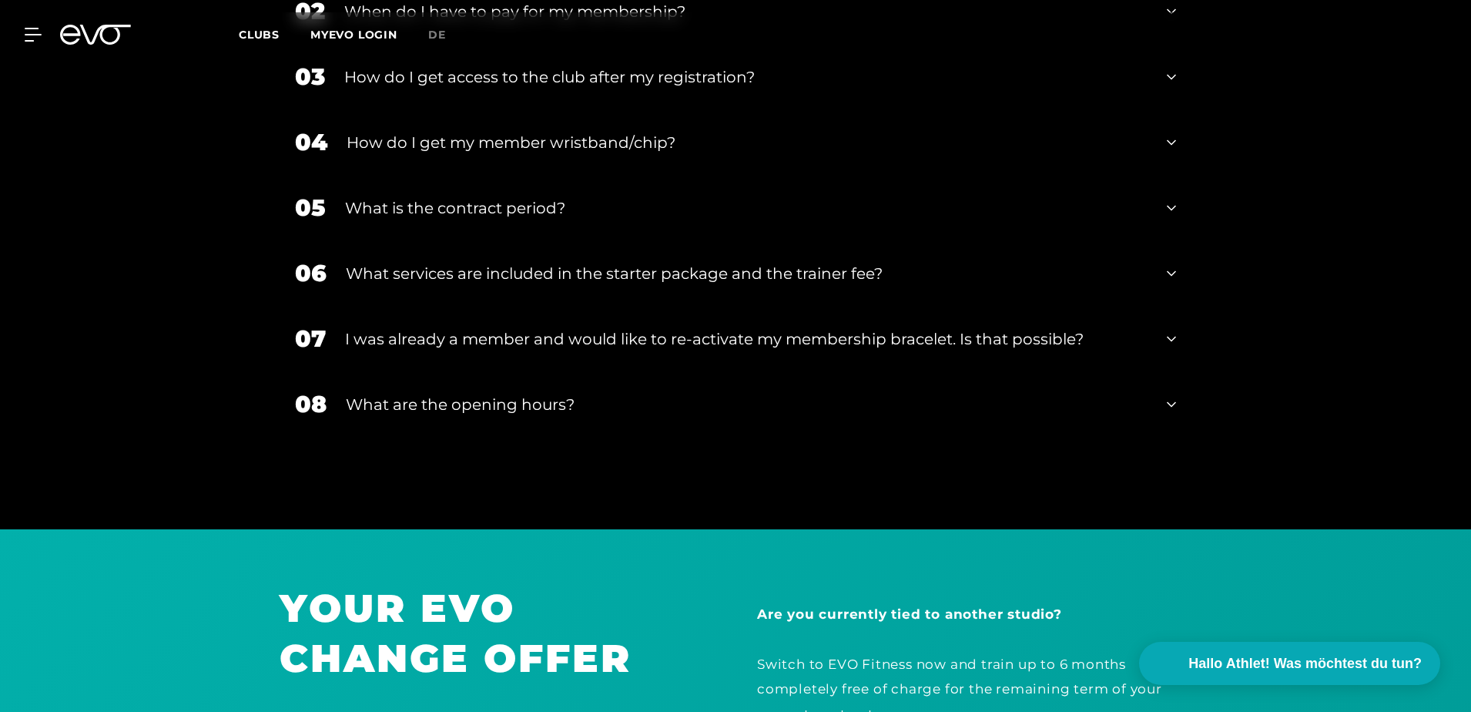
click at [257, 441] on div "FAQs 01 How do I pay for my membership? 02 When do I have to pay for my members…" at bounding box center [735, 160] width 1471 height 740
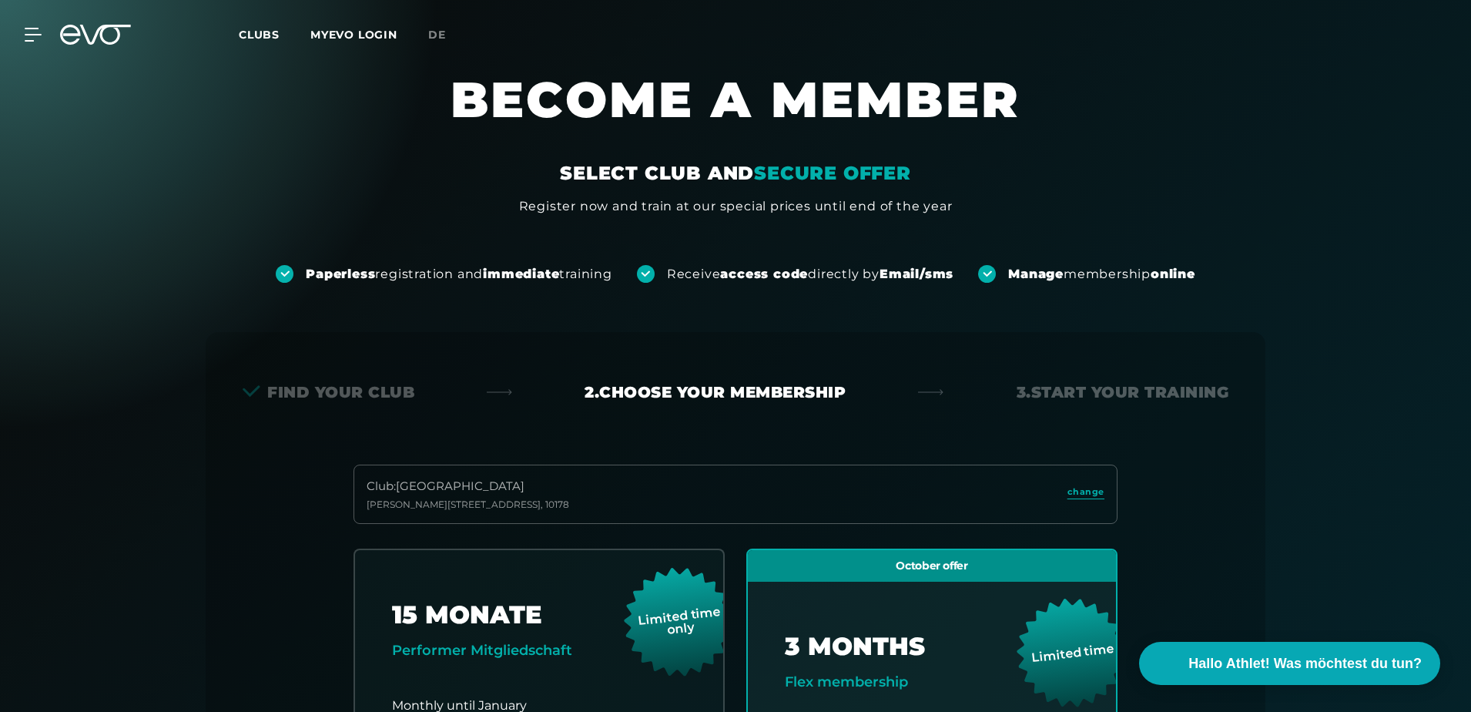
scroll to position [0, 0]
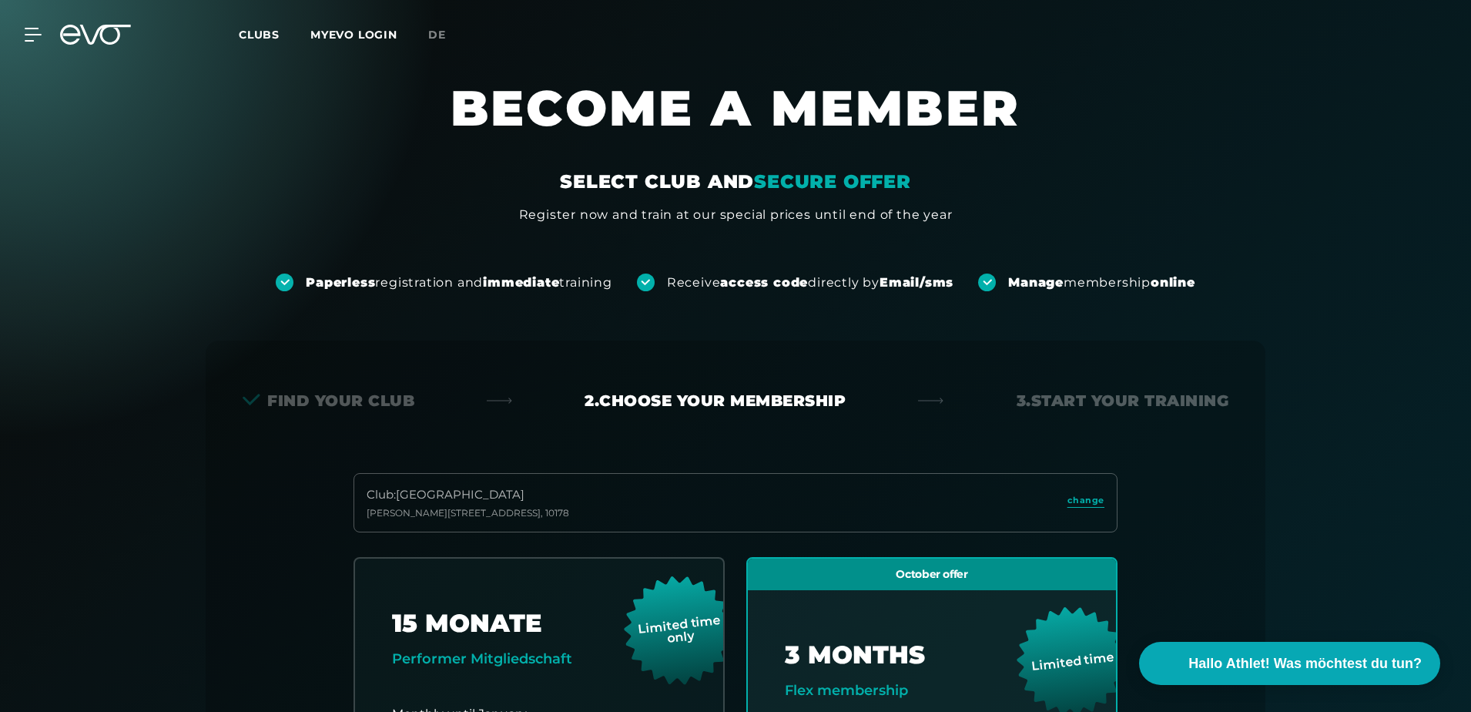
drag, startPoint x: 99, startPoint y: 48, endPoint x: 86, endPoint y: 29, distance: 23.1
click at [99, 48] on div "MyEVO Login About Memberships free trial DAYPASS EVO Studios Düsseldorf Berlin …" at bounding box center [735, 34] width 1465 height 45
click at [42, 29] on div "MyEVO Login About Memberships free trial DAYPASS EVO Studios Düsseldorf Berlin …" at bounding box center [24, 35] width 54 height 14
click at [29, 33] on icon at bounding box center [36, 35] width 22 height 14
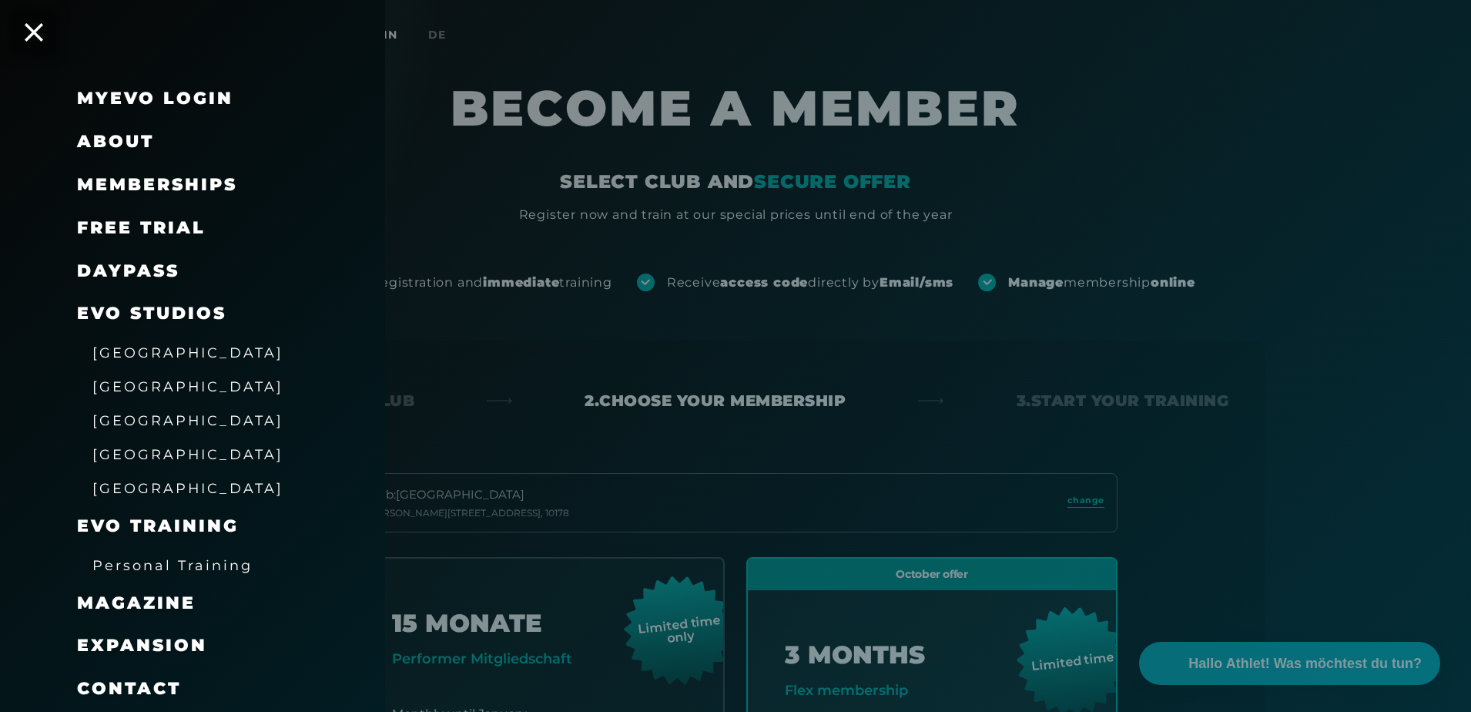
click at [29, 33] on icon at bounding box center [34, 32] width 18 height 18
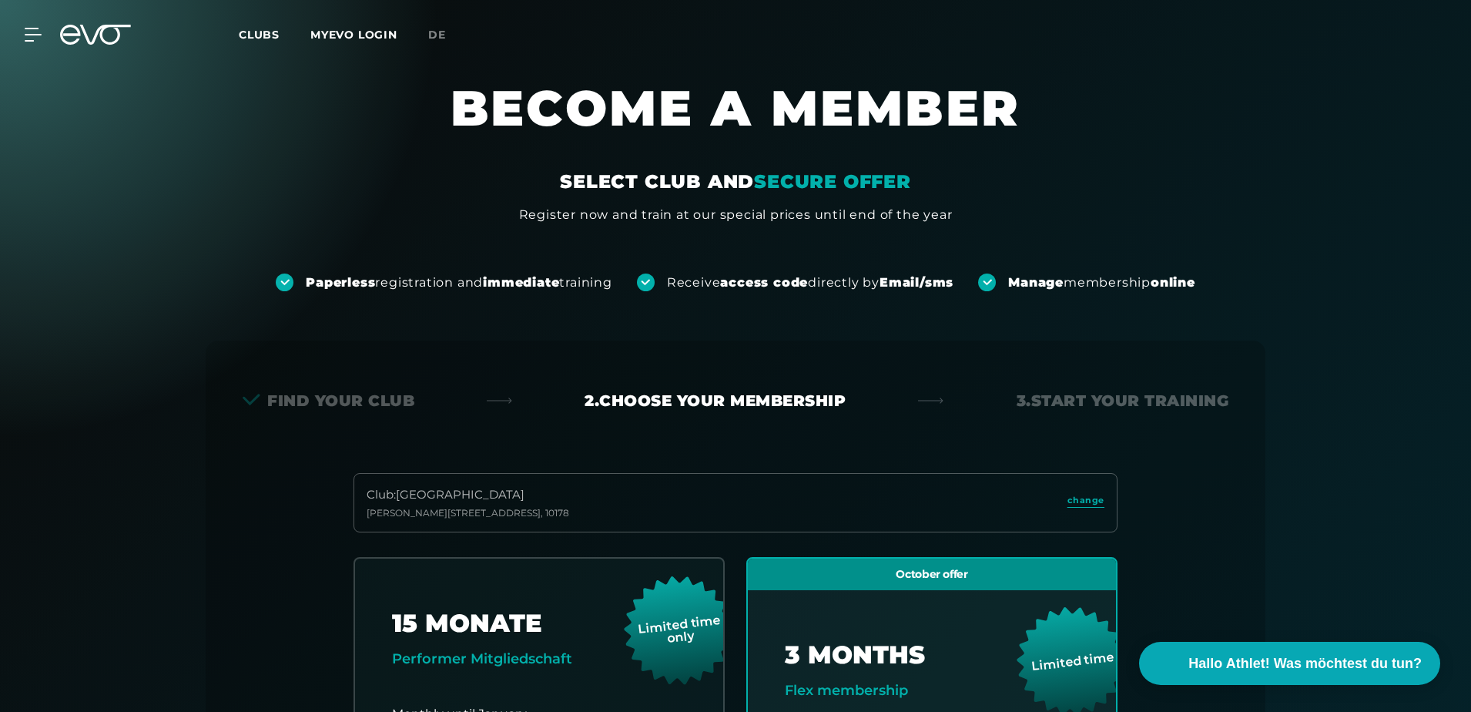
click at [89, 31] on icon at bounding box center [95, 35] width 71 height 20
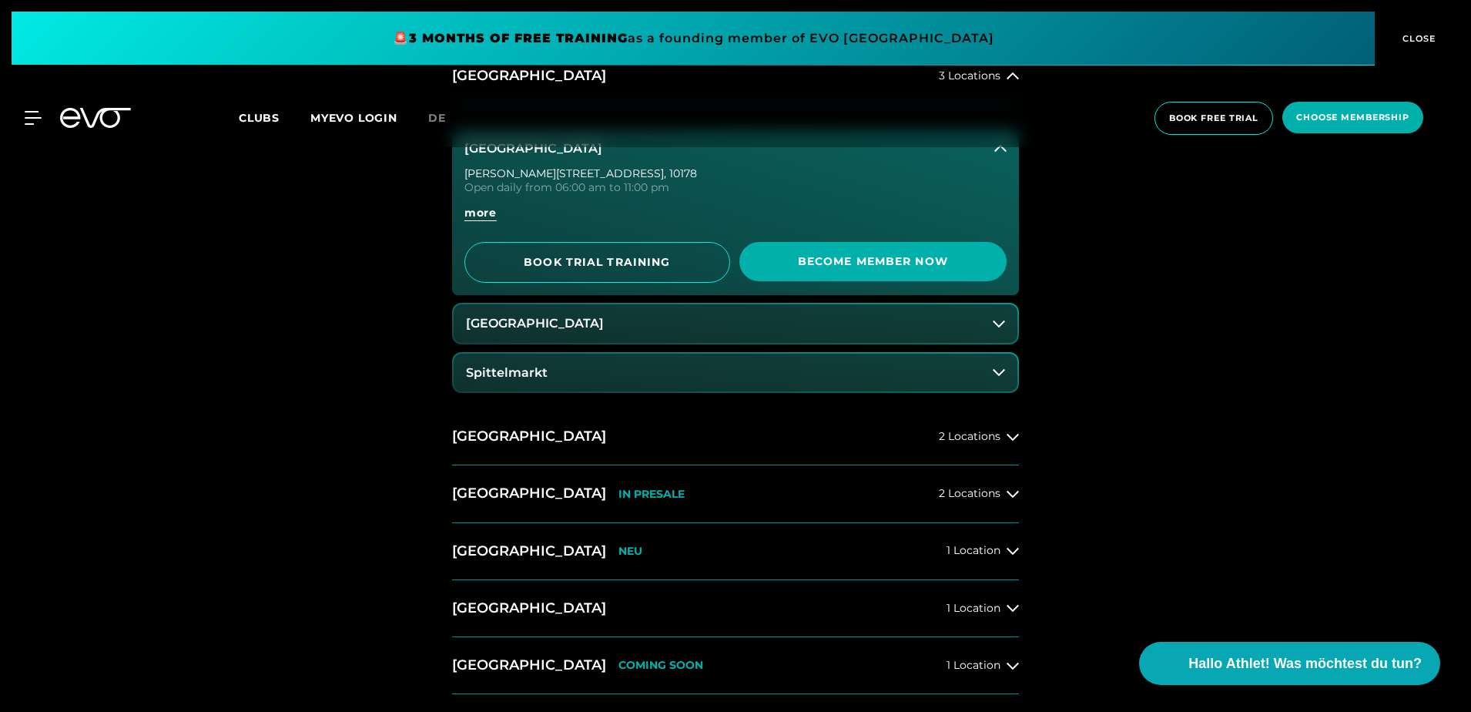
scroll to position [847, 0]
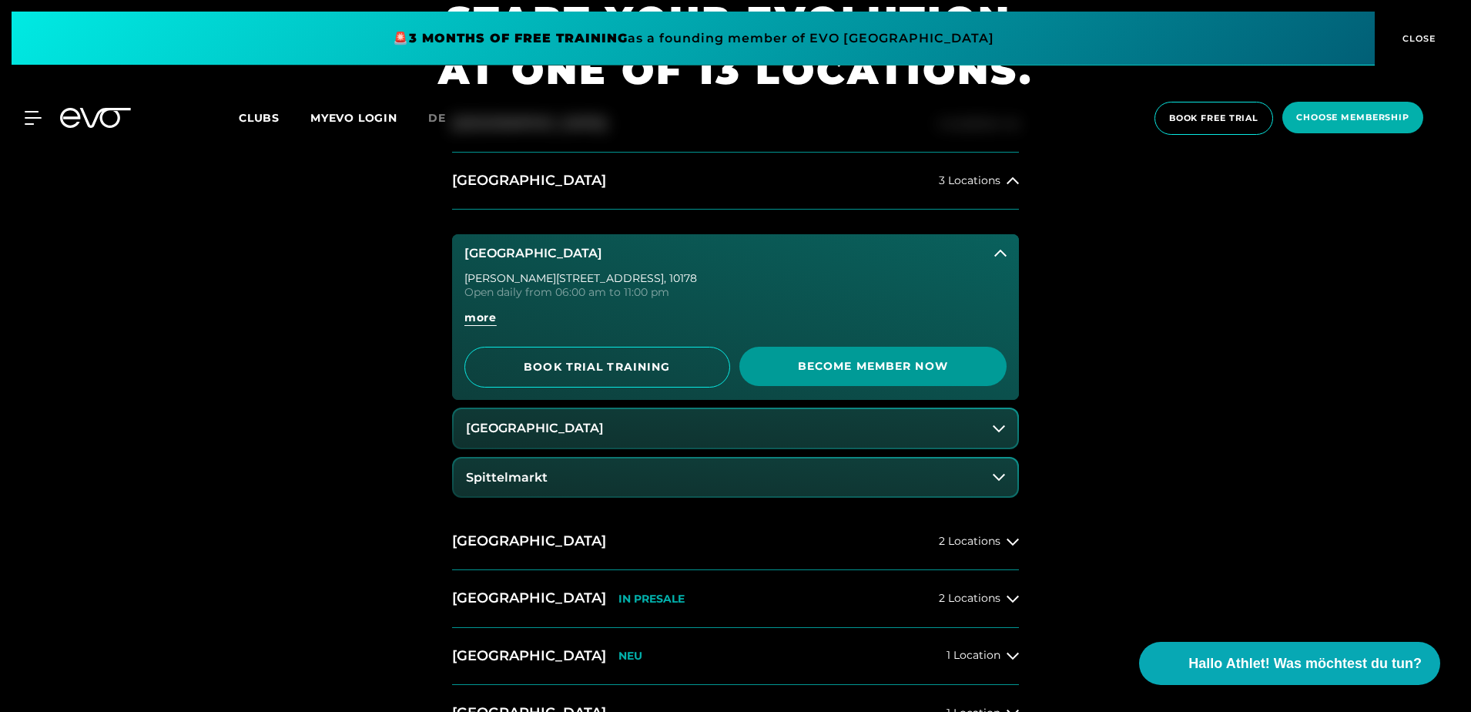
click at [795, 381] on span "Become Member Now" at bounding box center [873, 366] width 267 height 39
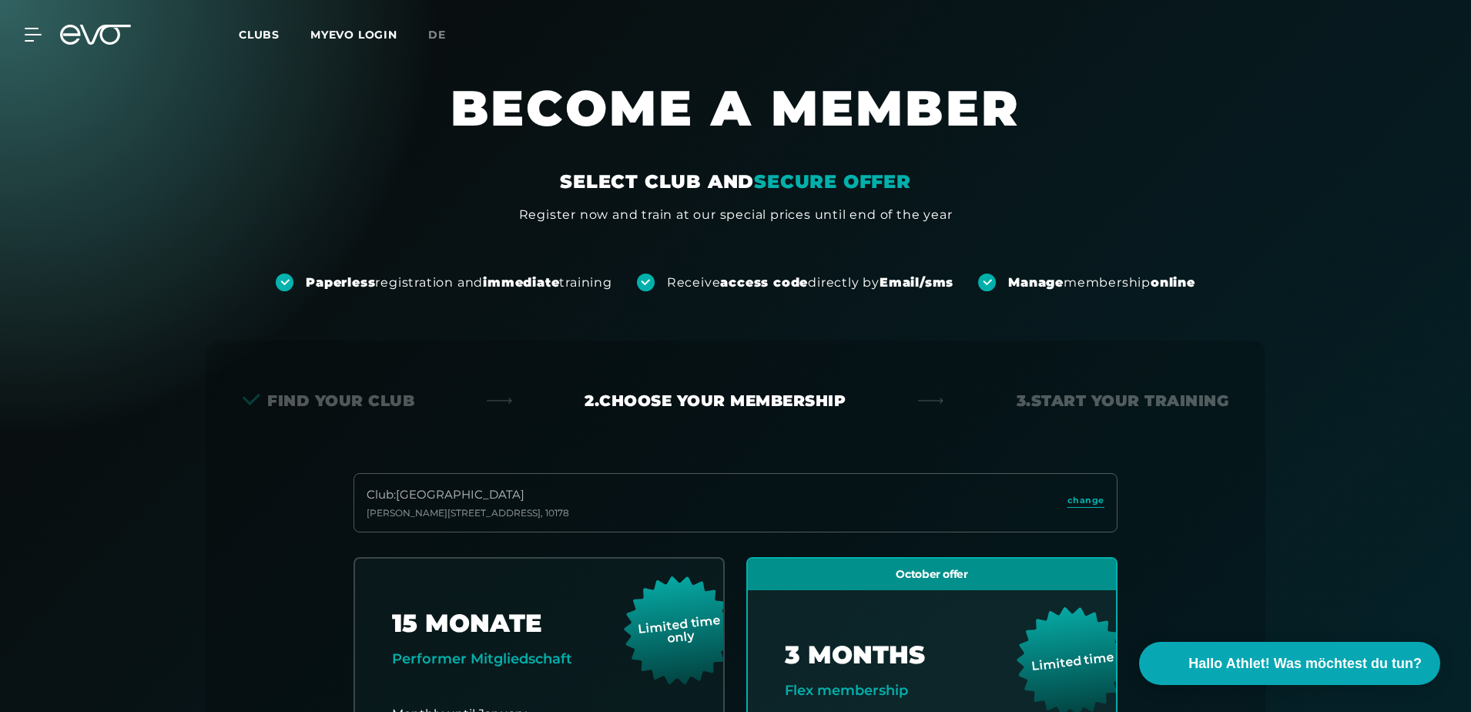
click at [101, 35] on icon at bounding box center [95, 35] width 71 height 20
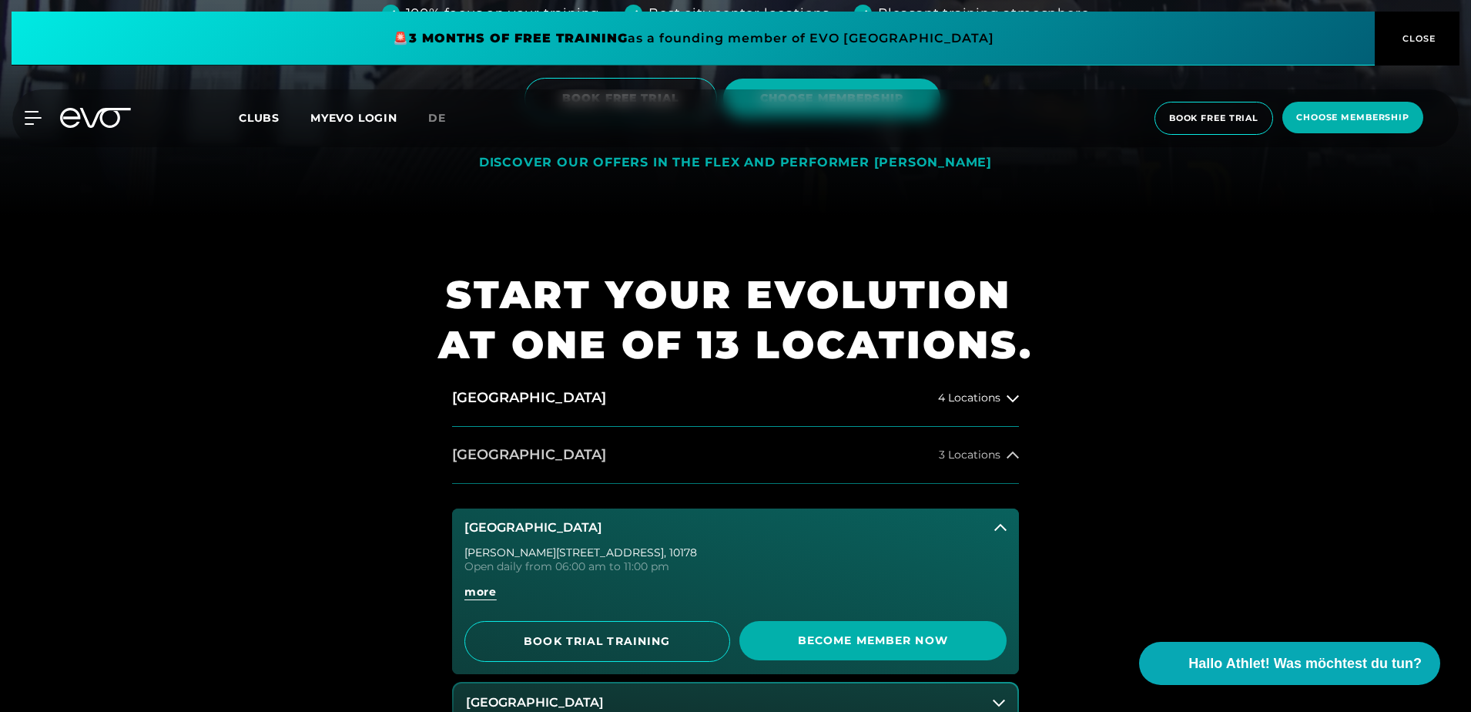
scroll to position [616, 0]
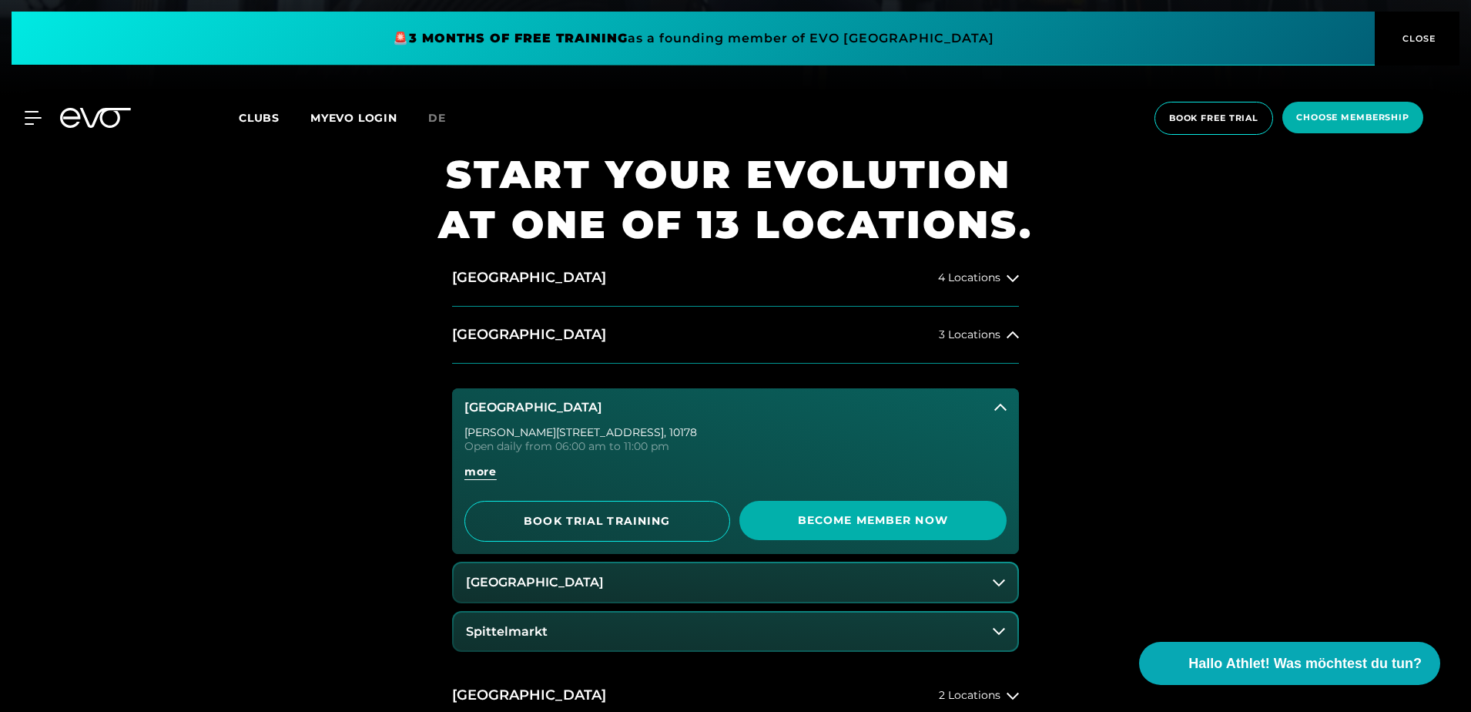
click at [545, 411] on h3 "[GEOGRAPHIC_DATA]" at bounding box center [534, 408] width 138 height 14
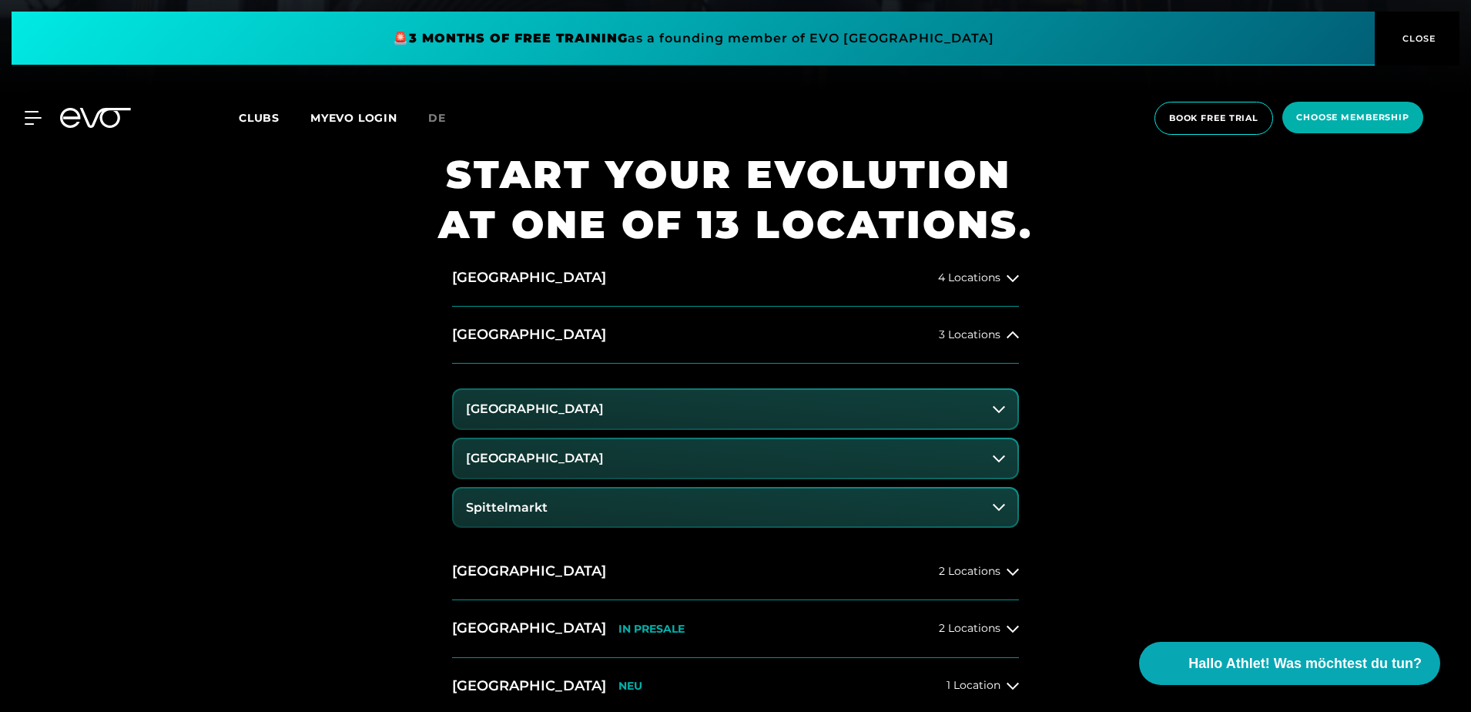
click at [508, 415] on h3 "[GEOGRAPHIC_DATA]" at bounding box center [535, 409] width 138 height 14
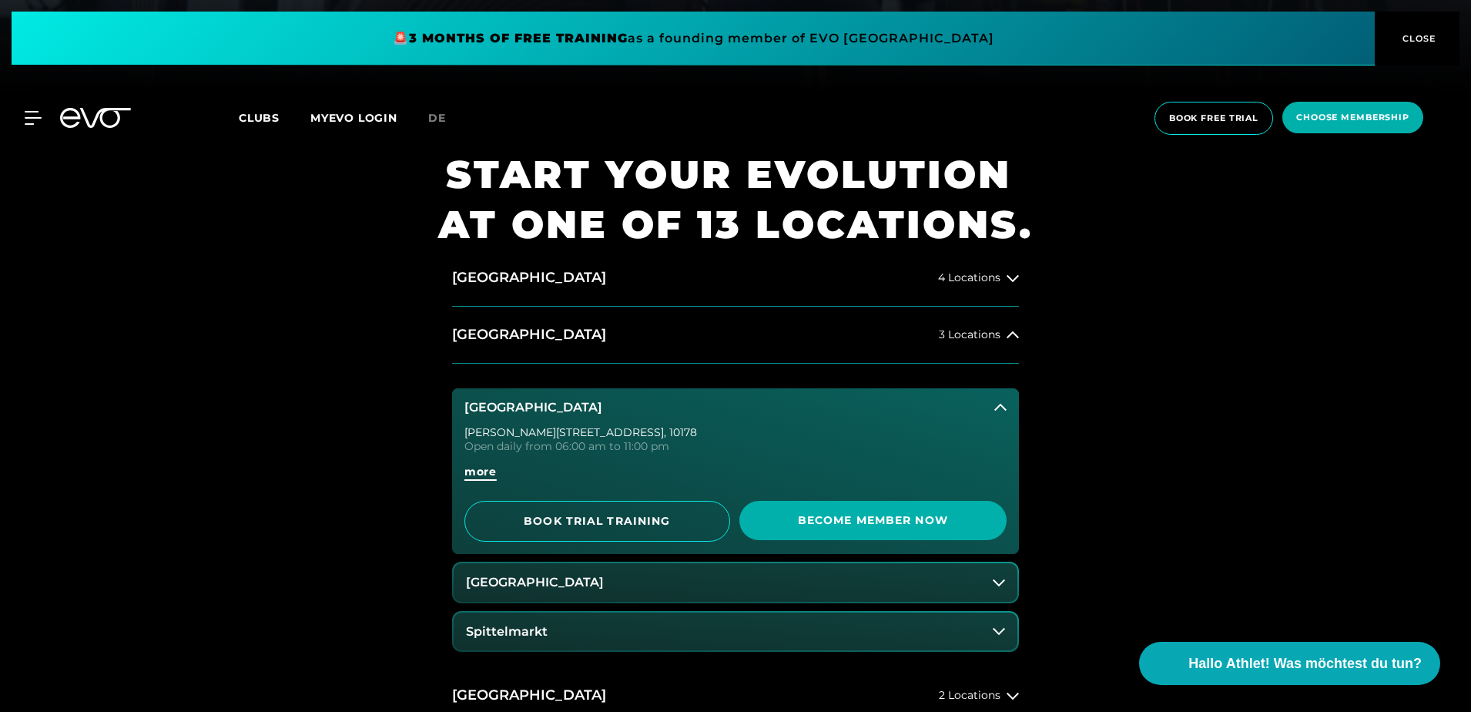
click at [480, 475] on span "more" at bounding box center [481, 472] width 32 height 16
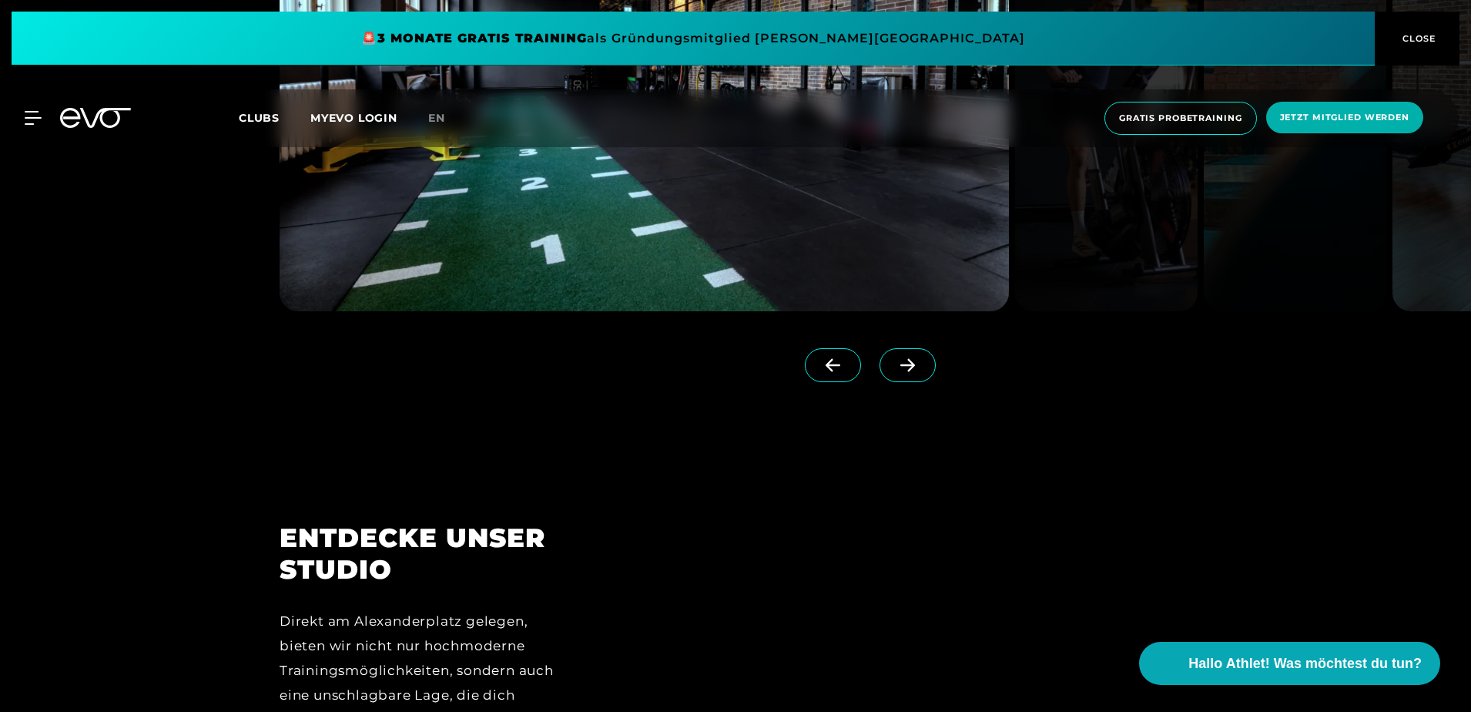
click at [901, 377] on span at bounding box center [908, 365] width 56 height 34
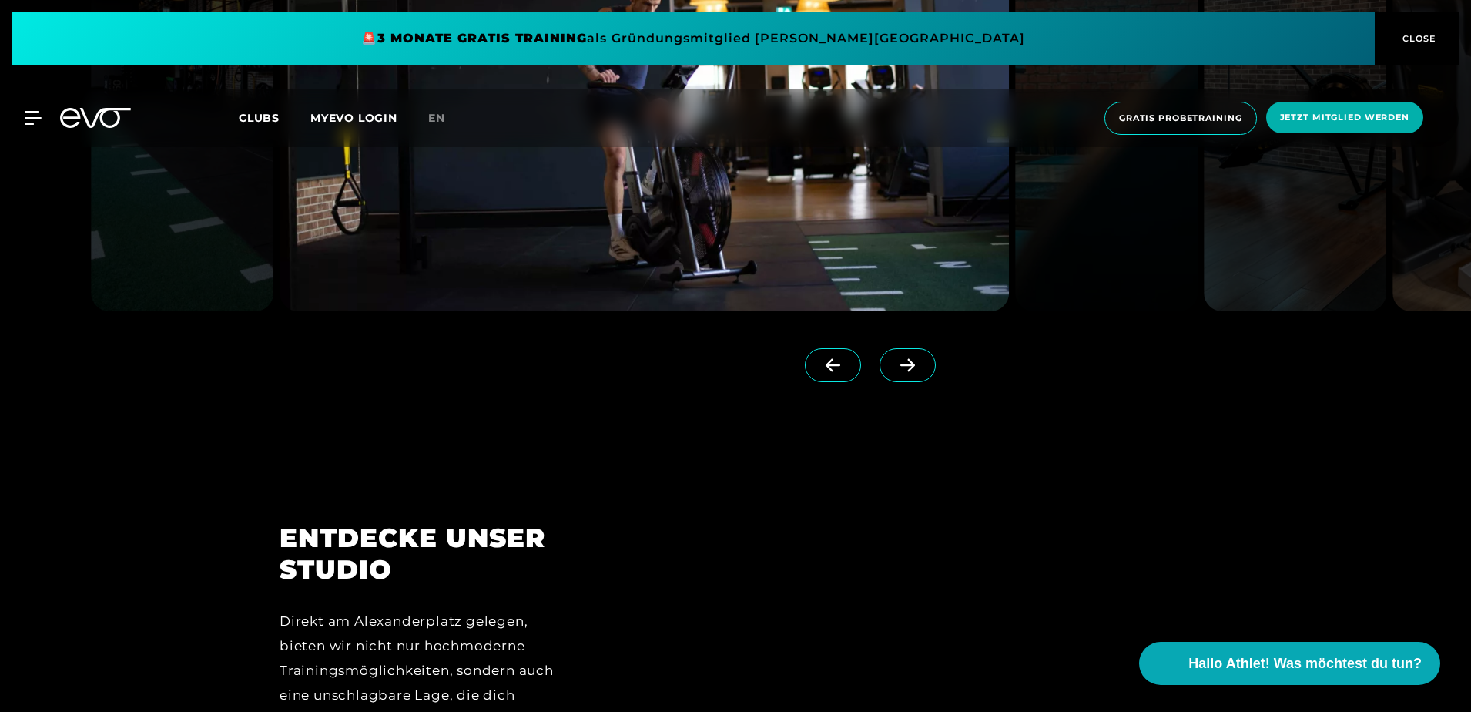
scroll to position [1541, 0]
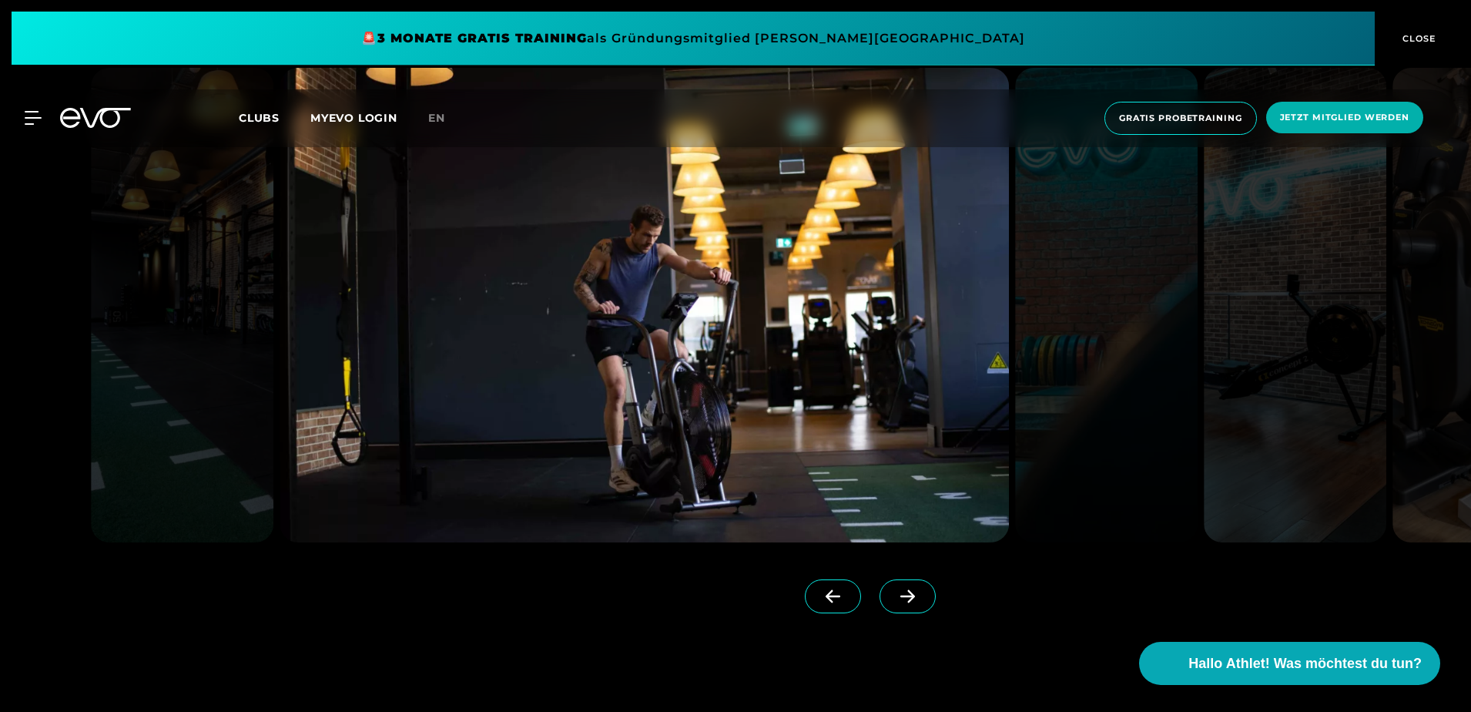
click at [894, 599] on icon at bounding box center [907, 596] width 27 height 14
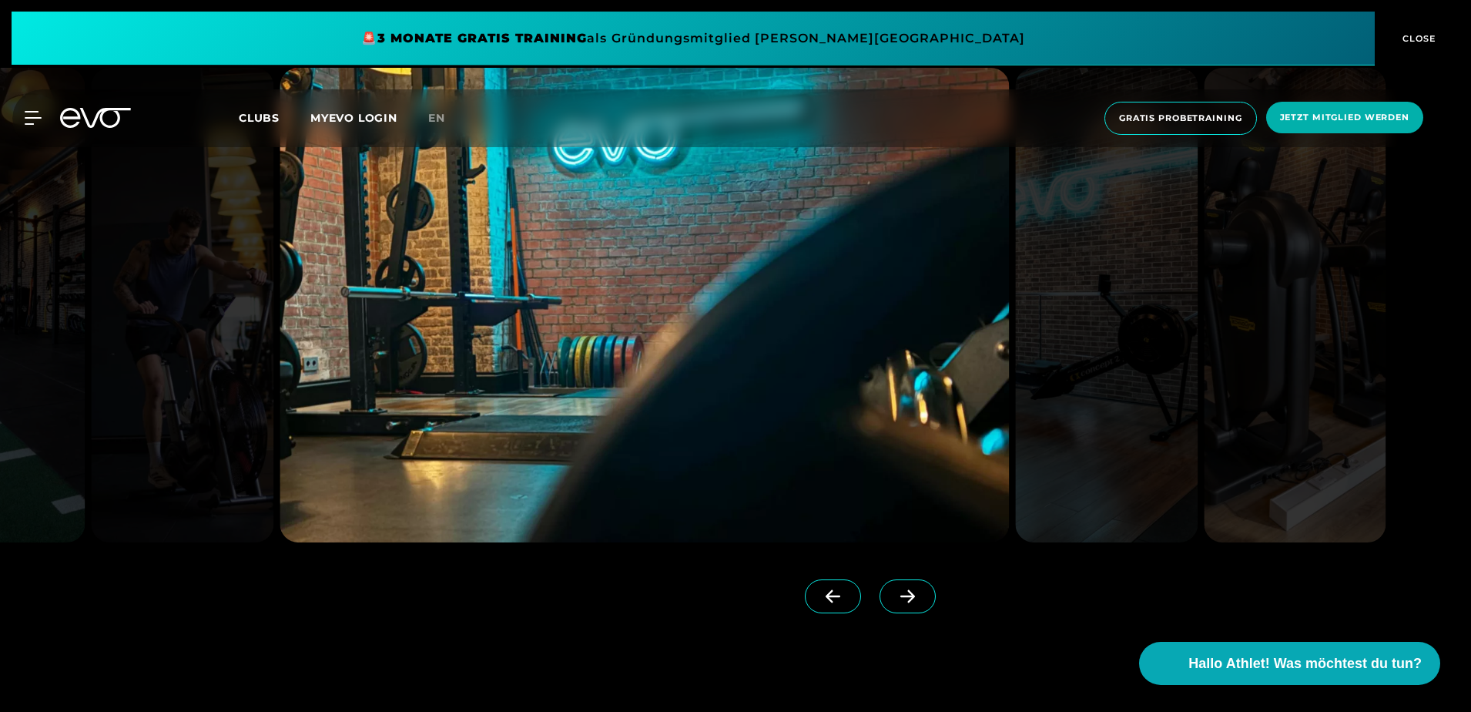
click at [894, 599] on icon at bounding box center [907, 596] width 27 height 14
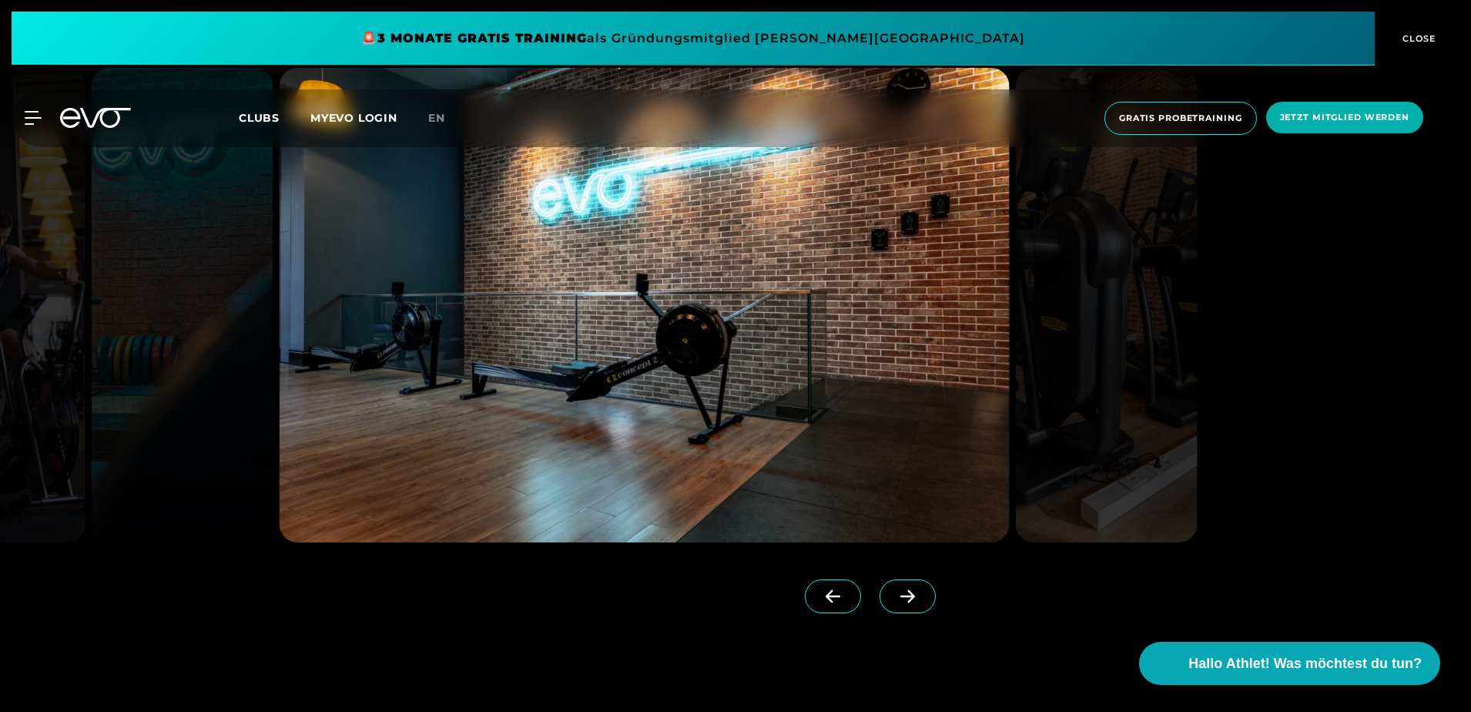
click at [451, 110] on link "en" at bounding box center [445, 118] width 35 height 18
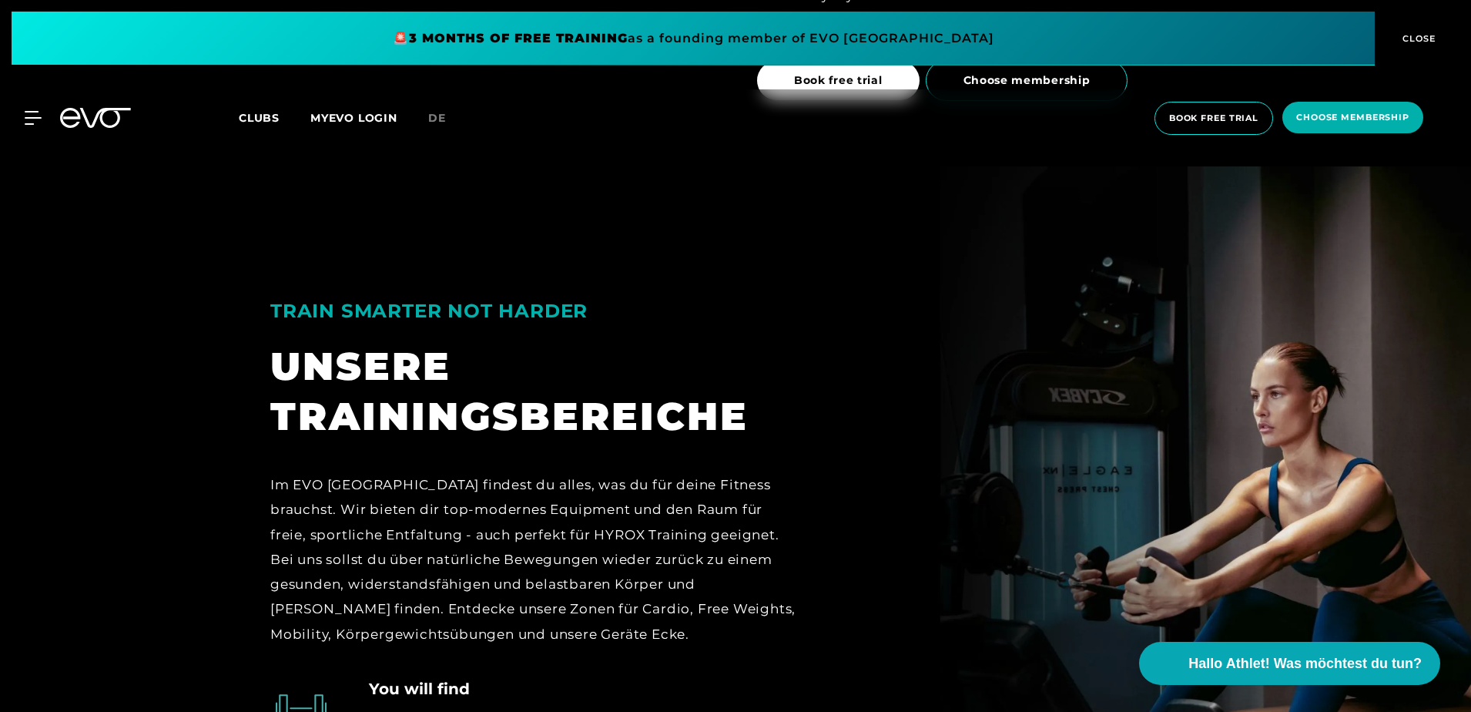
scroll to position [3389, 0]
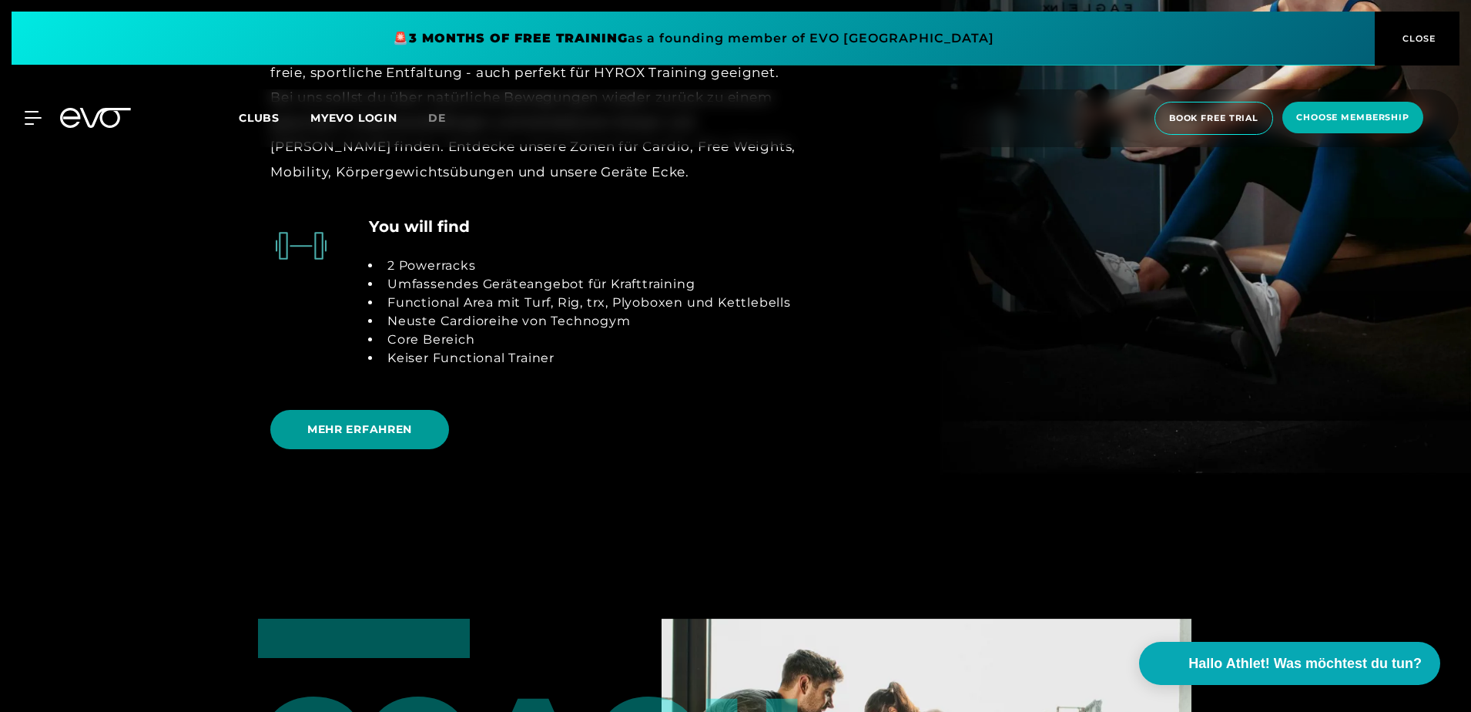
click at [383, 439] on span "MEHR ERFAHREN" at bounding box center [359, 429] width 179 height 39
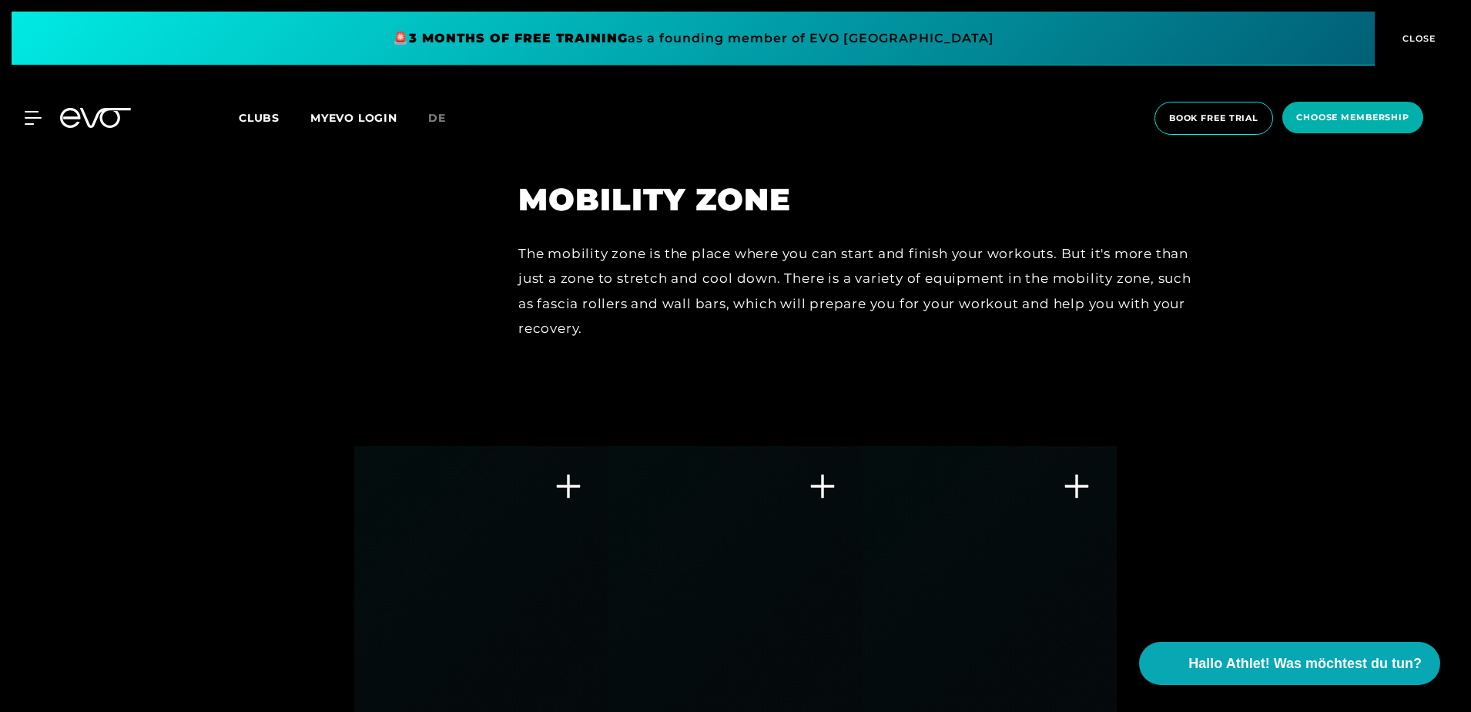
scroll to position [5776, 0]
